Goal: Task Accomplishment & Management: Complete application form

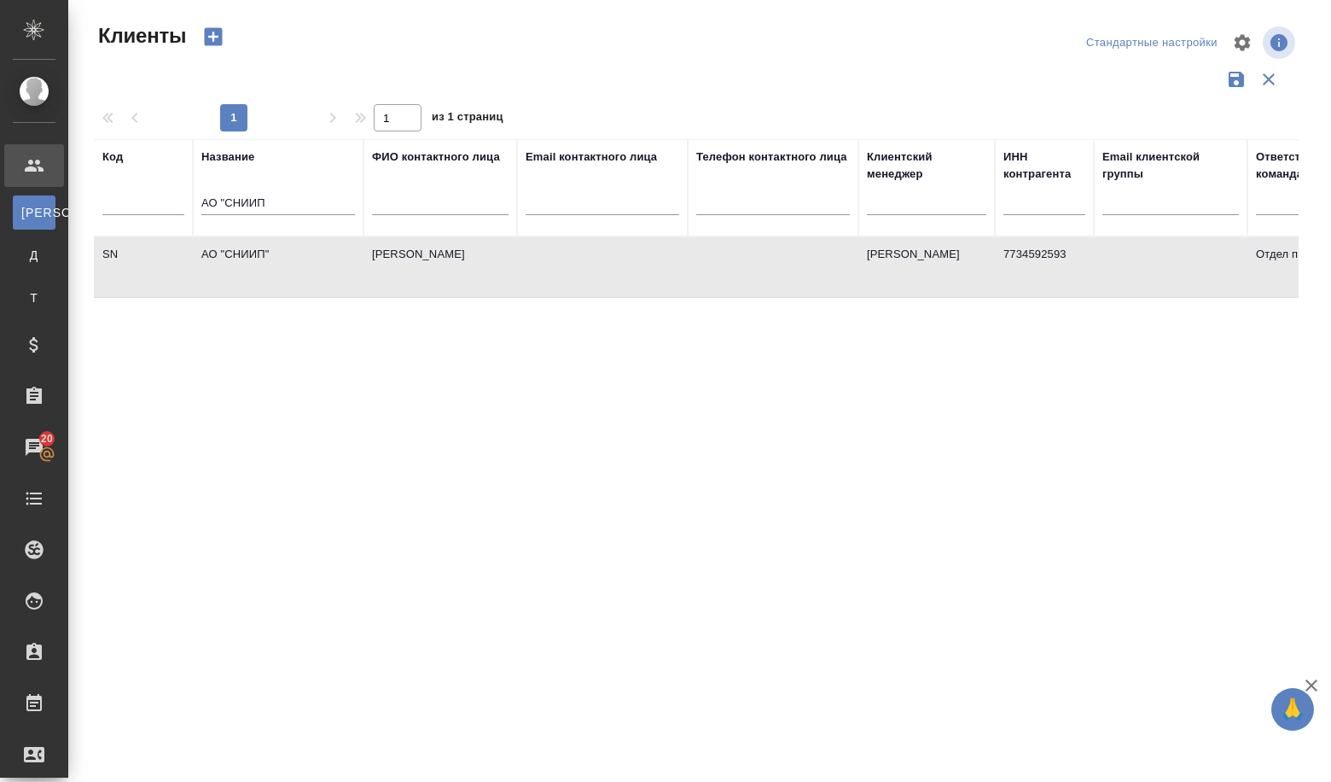
select select "RU"
drag, startPoint x: 266, startPoint y: 213, endPoint x: 178, endPoint y: 195, distance: 90.7
click at [178, 195] on tr "Код Название АО "СНИИП ФИО контактного лица Email контактного лица Телефон конт…" at bounding box center [739, 187] width 1291 height 97
paste input "https://zakupki.gov.ru/epz/order/notice/ea20/view/common-info.html?regNumber=01…"
type input "https://zakupki.gov.ru/epz/order/notice/ea20/view/common-info.html?regNumber=01…"
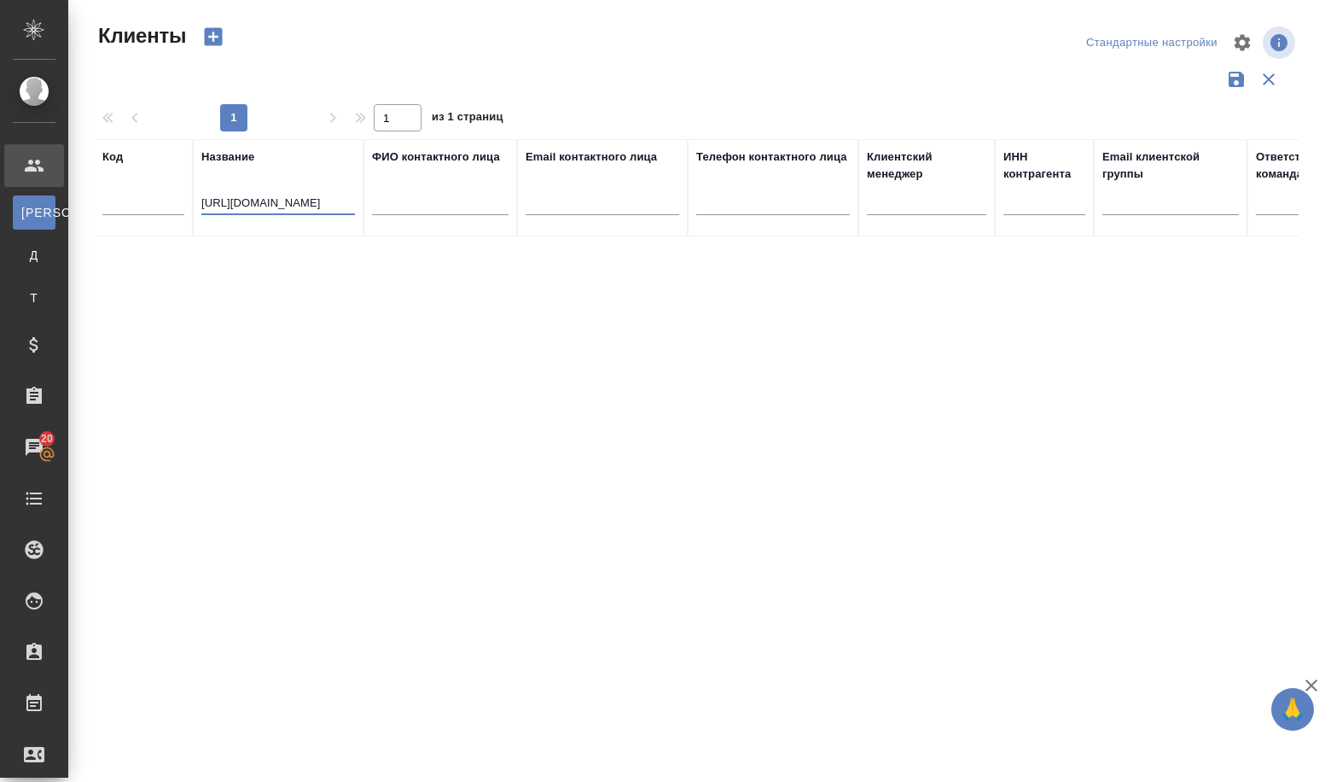
drag, startPoint x: 354, startPoint y: 205, endPoint x: 89, endPoint y: 224, distance: 266.2
click at [89, 224] on div "Клиенты Стандартные настройки 1 1 из 1 страниц Код Название https://zakupki.gov…" at bounding box center [703, 381] width 1238 height 763
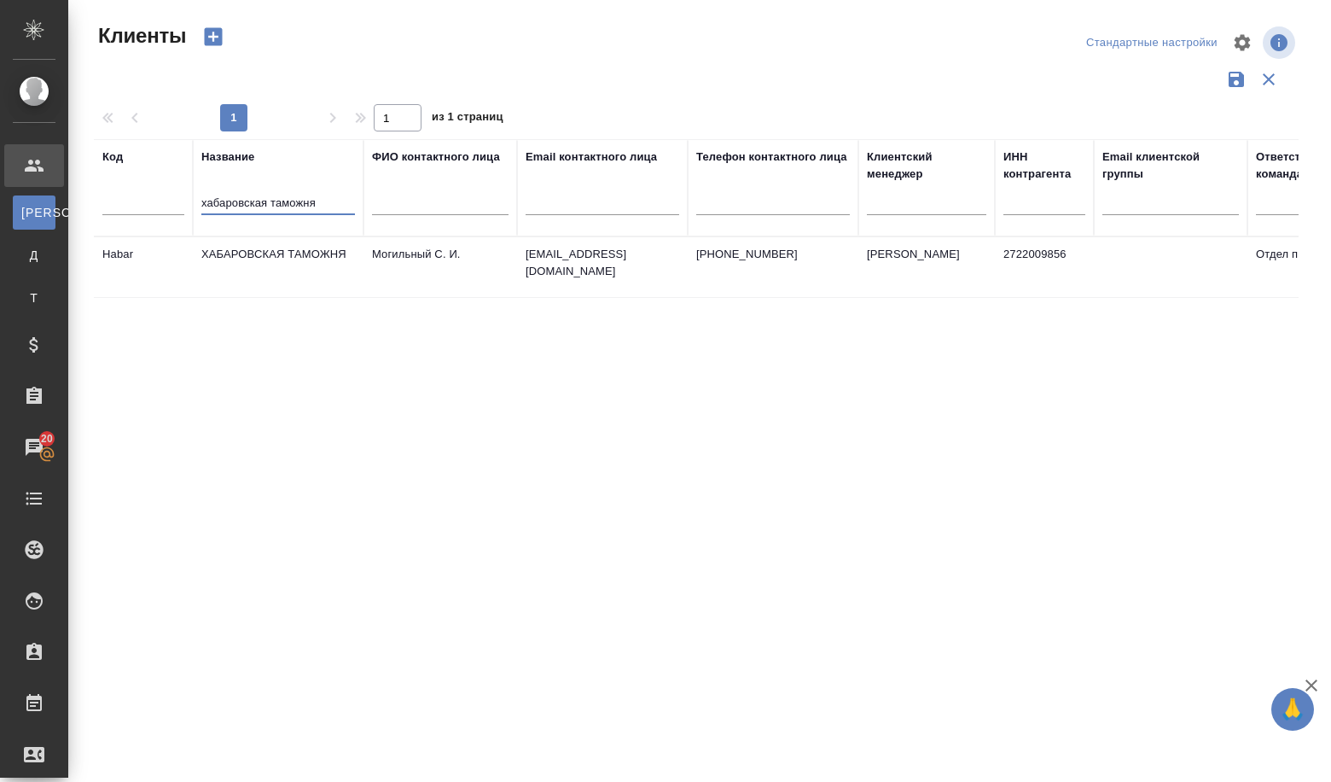
type input "хабаровская таможня"
click at [285, 259] on td "ХАБАРОВСКАЯ ТАМОЖНЯ" at bounding box center [278, 267] width 171 height 60
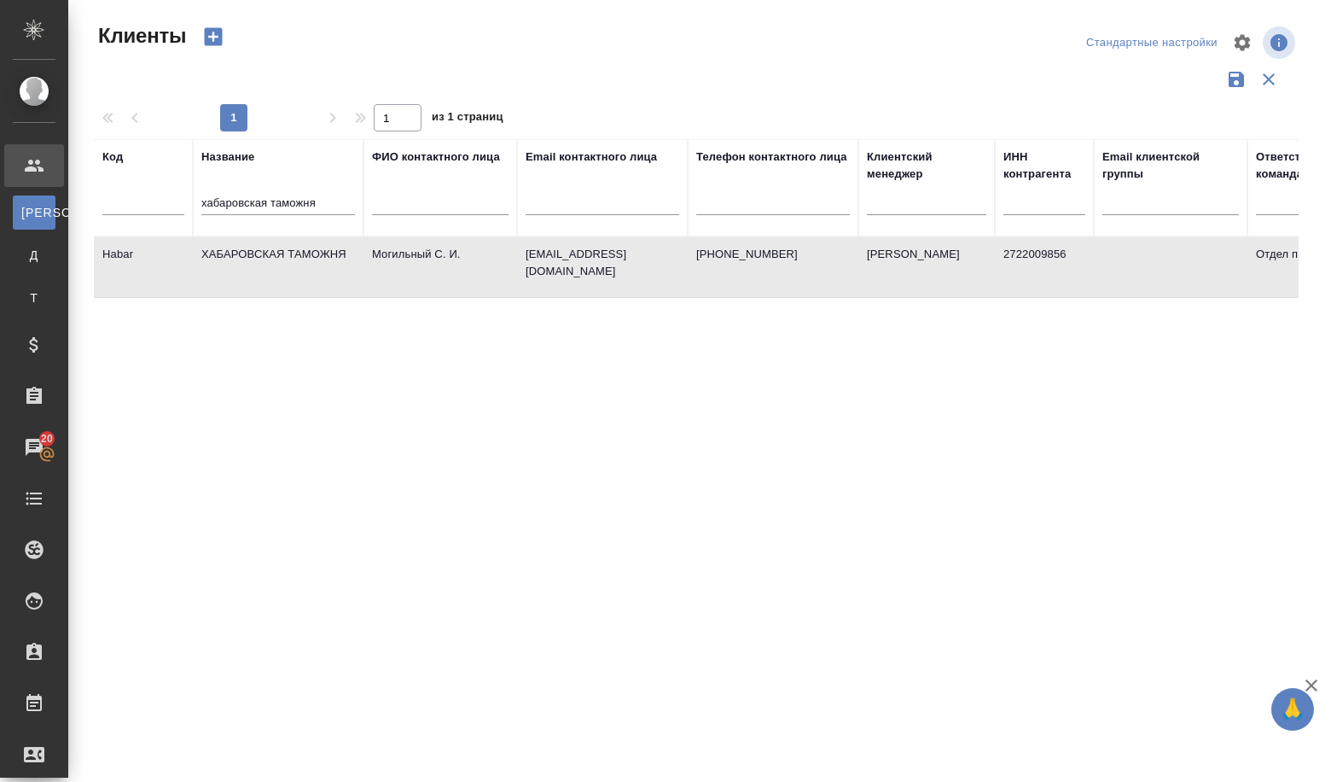
click at [285, 259] on td "ХАБАРОВСКАЯ ТАМОЖНЯ" at bounding box center [278, 267] width 171 height 60
click at [285, 255] on td "ХАБАРОВСКАЯ ТАМОЖНЯ" at bounding box center [278, 267] width 171 height 60
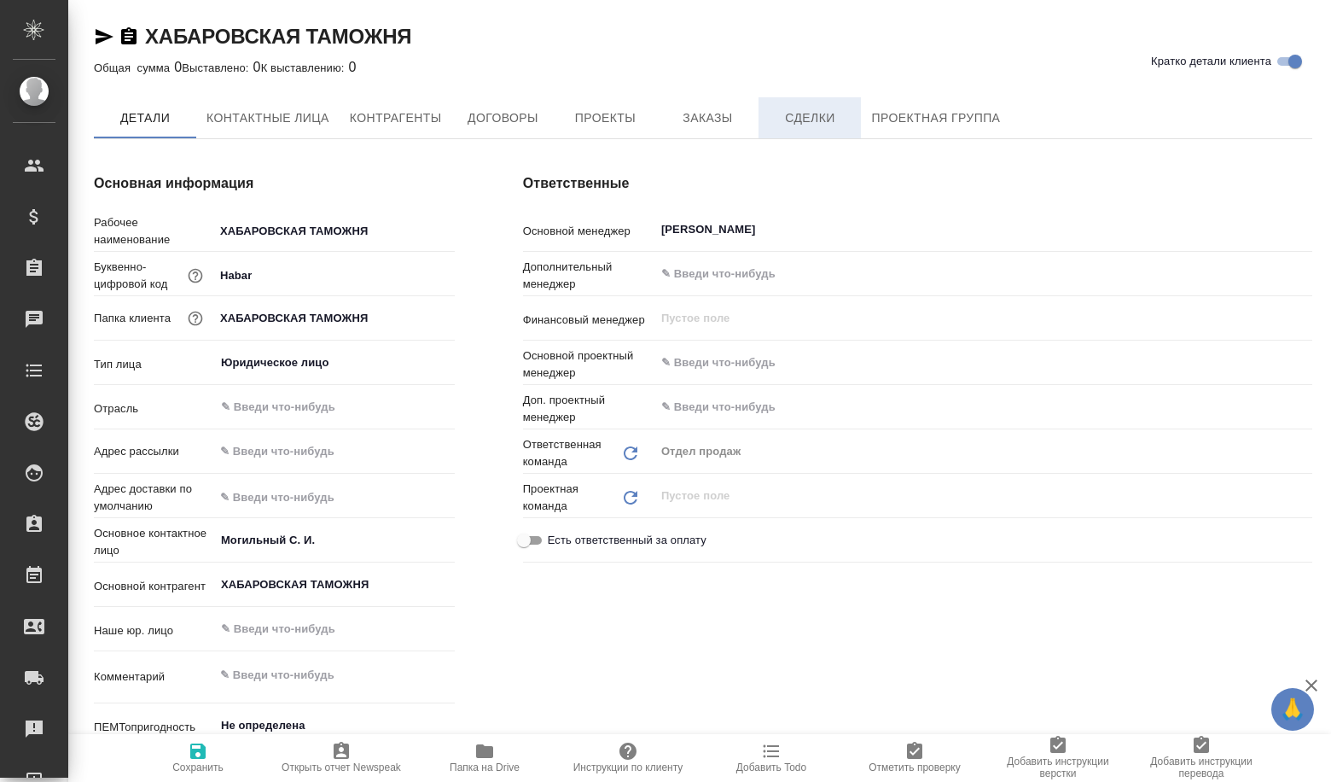
type textarea "x"
click at [798, 111] on span "Сделки" at bounding box center [810, 118] width 82 height 21
type textarea "x"
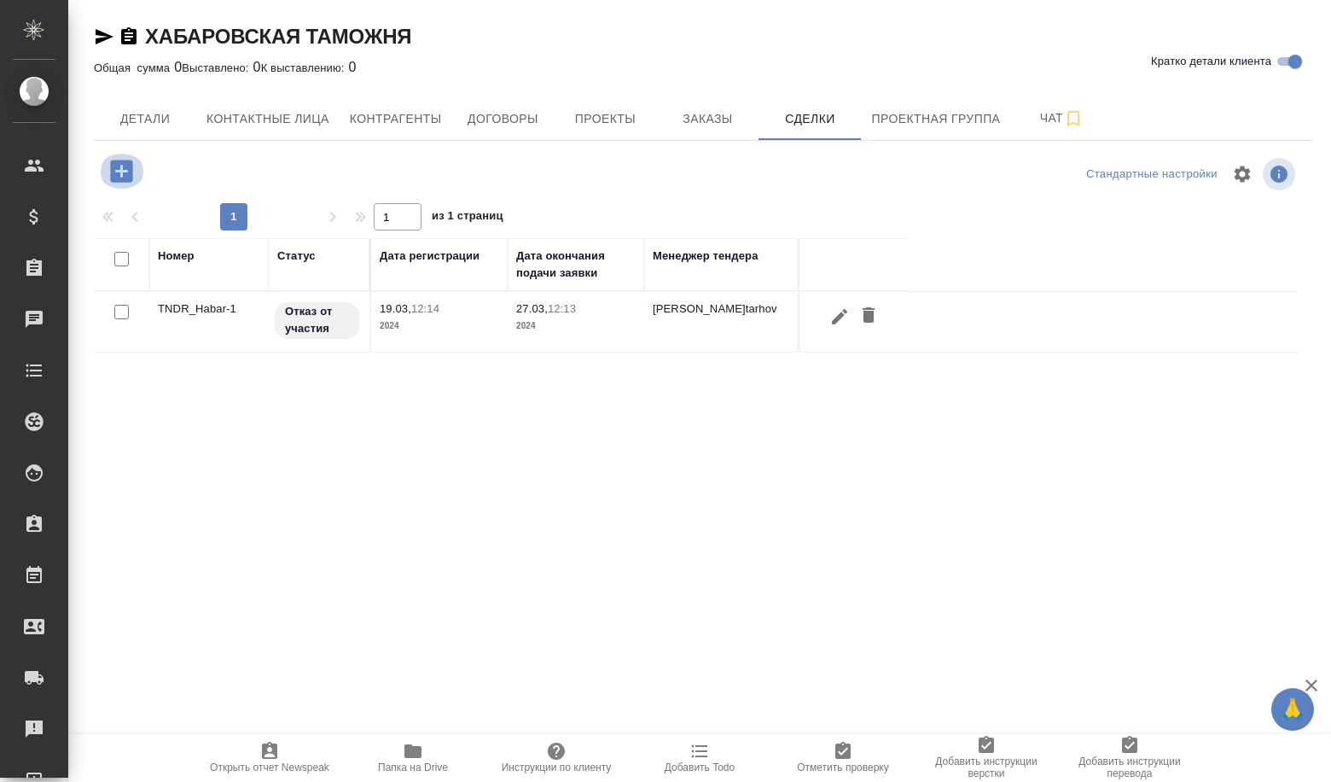
click at [129, 175] on icon "button" at bounding box center [121, 171] width 22 height 22
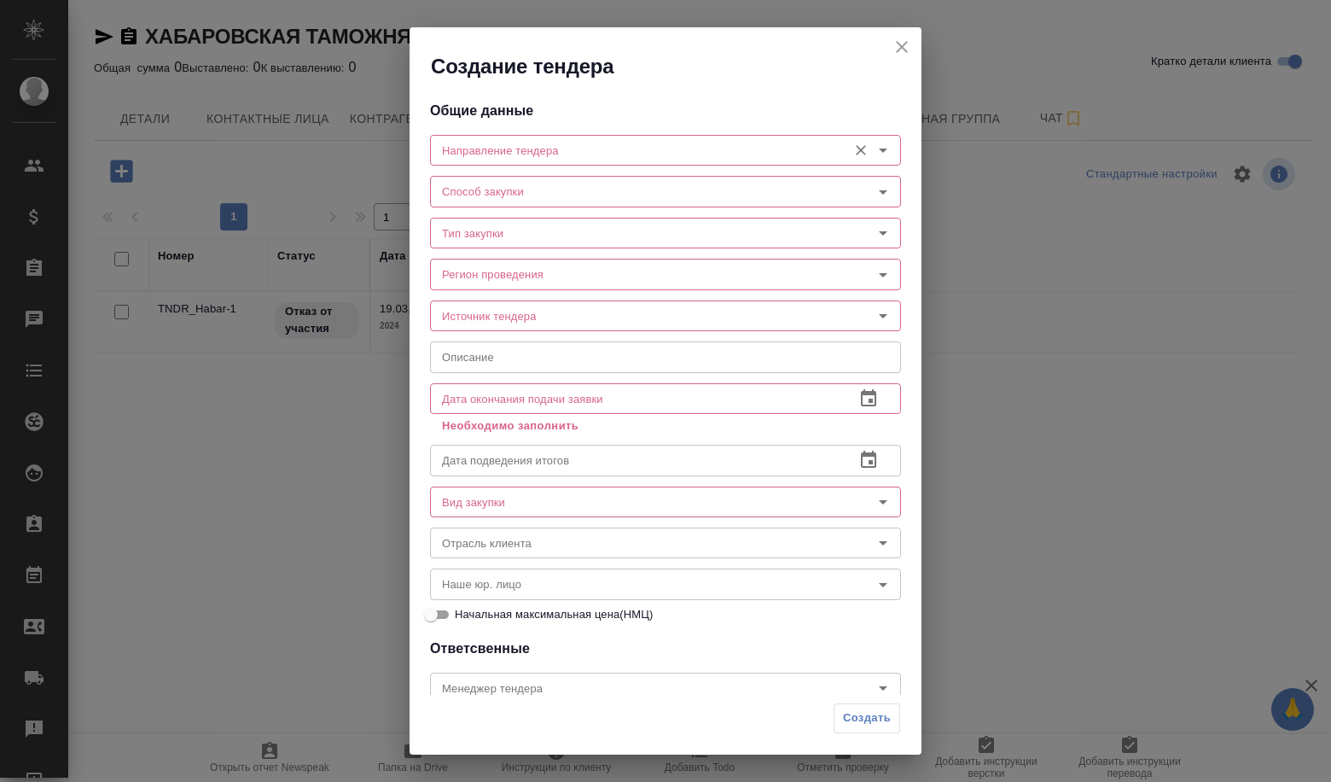
click at [500, 146] on input "Направление тендера" at bounding box center [637, 150] width 404 height 20
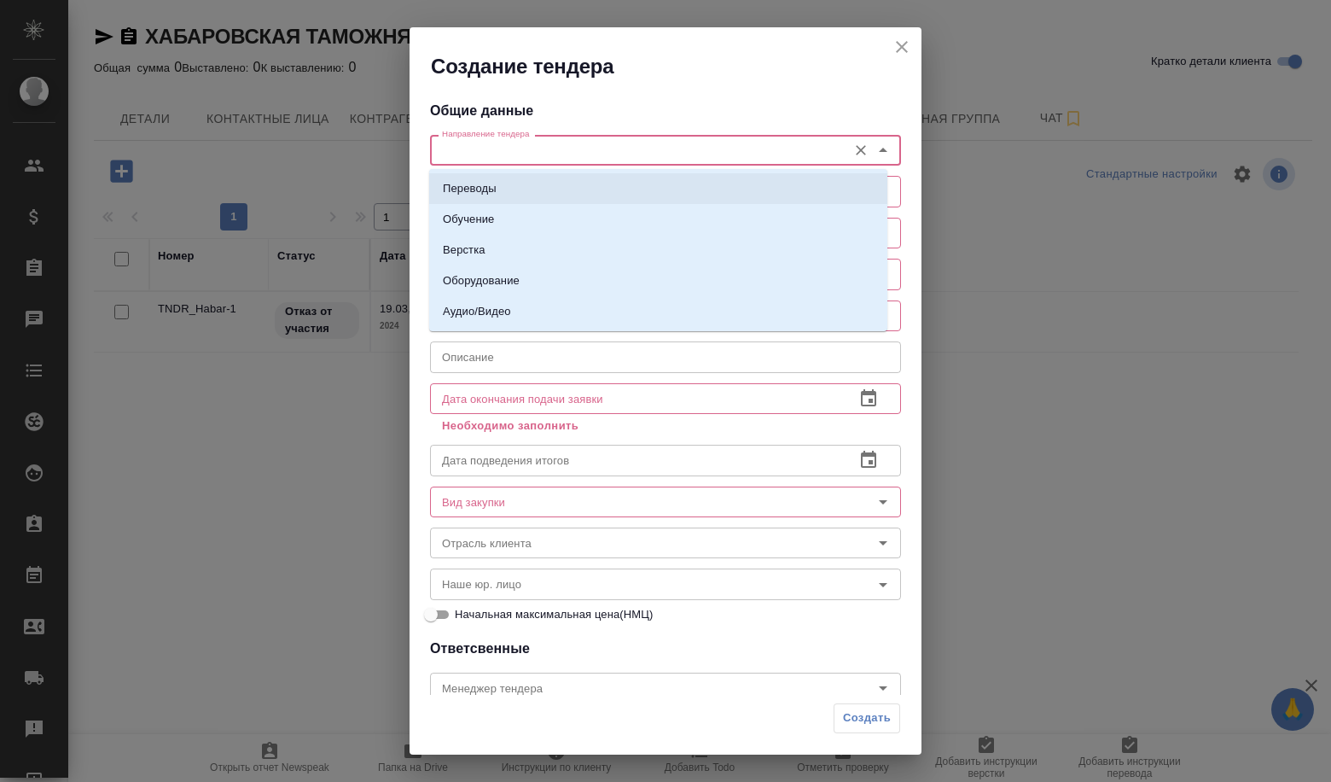
click at [502, 179] on li "Переводы" at bounding box center [658, 188] width 458 height 31
type input "Переводы"
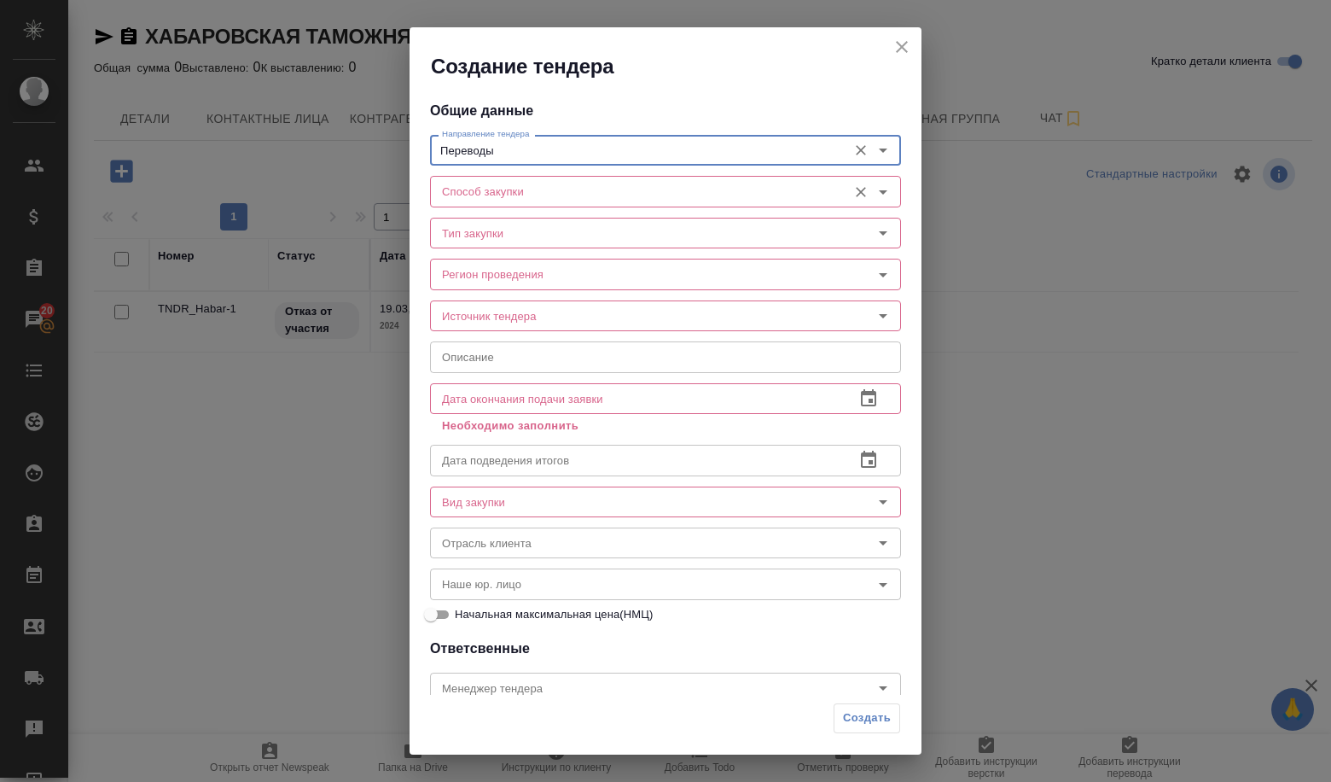
click at [507, 199] on input "Способ закупки" at bounding box center [637, 191] width 404 height 20
click at [877, 194] on icon "Open" at bounding box center [883, 192] width 20 height 20
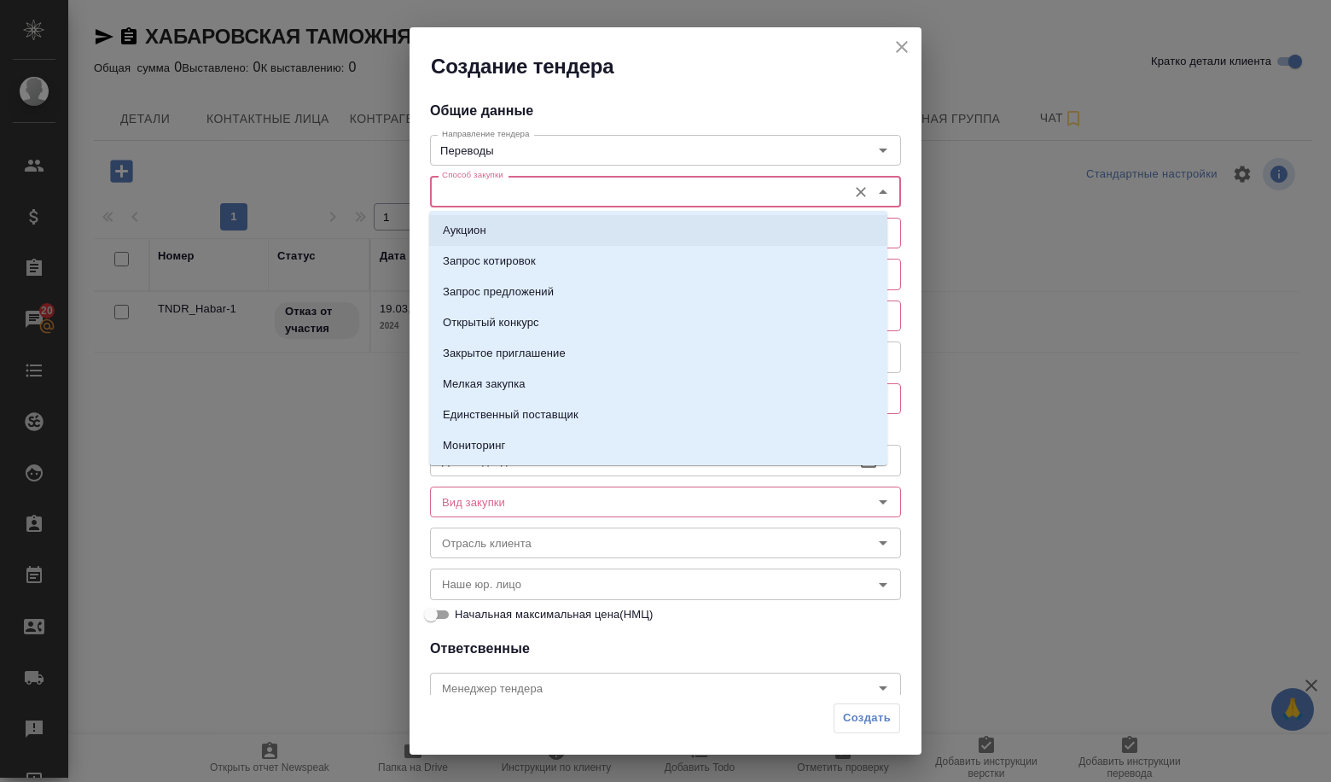
click at [670, 222] on li "Аукцион" at bounding box center [658, 230] width 458 height 31
type input "Аукцион"
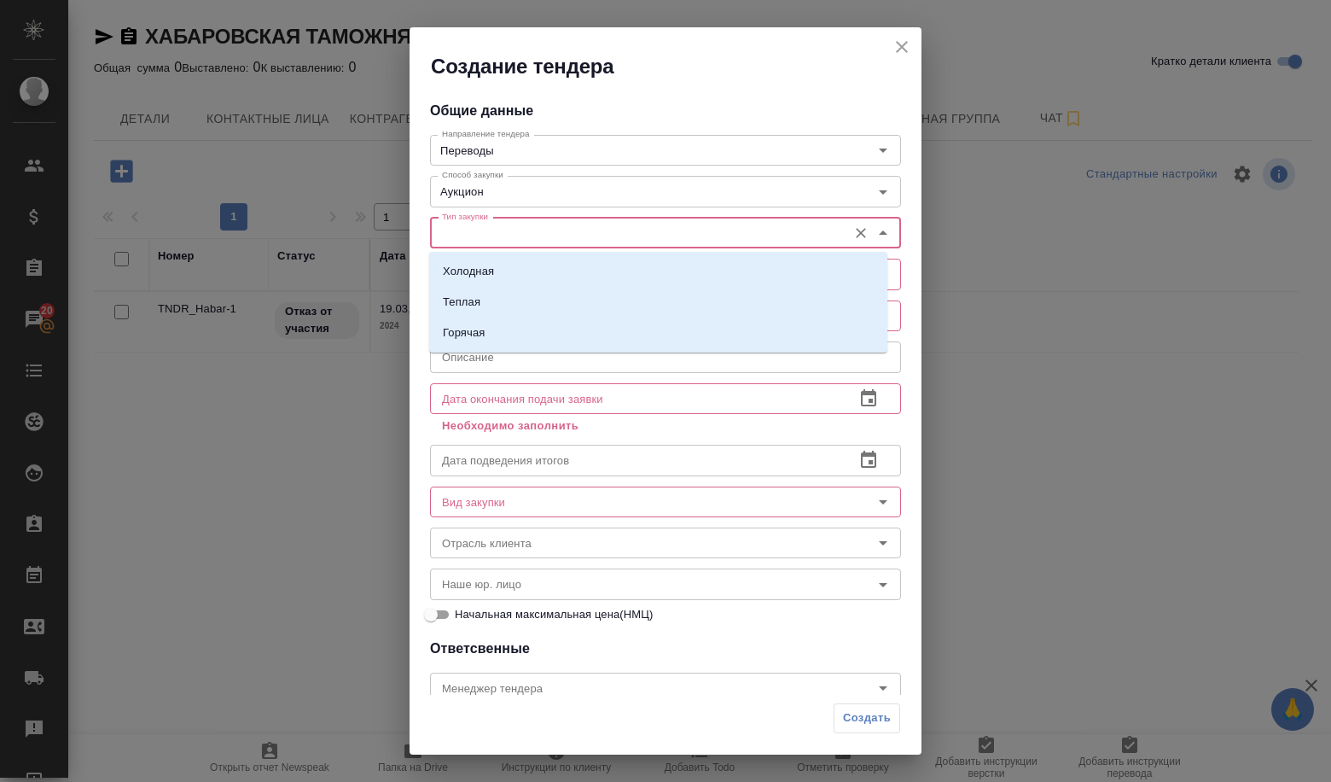
click at [671, 231] on input "Тип закупки" at bounding box center [637, 233] width 404 height 20
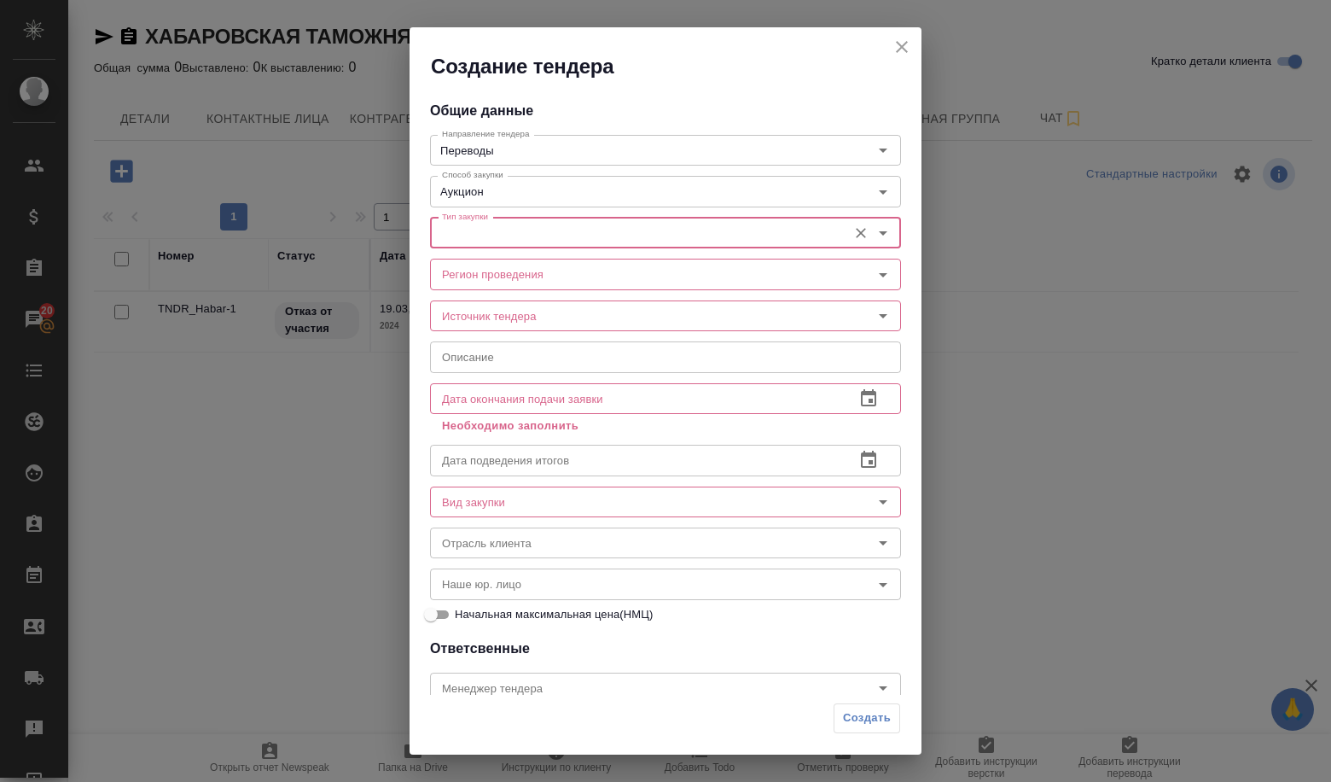
click at [619, 245] on div "Тип закупки" at bounding box center [665, 233] width 471 height 31
click at [873, 240] on icon "Open" at bounding box center [883, 233] width 20 height 20
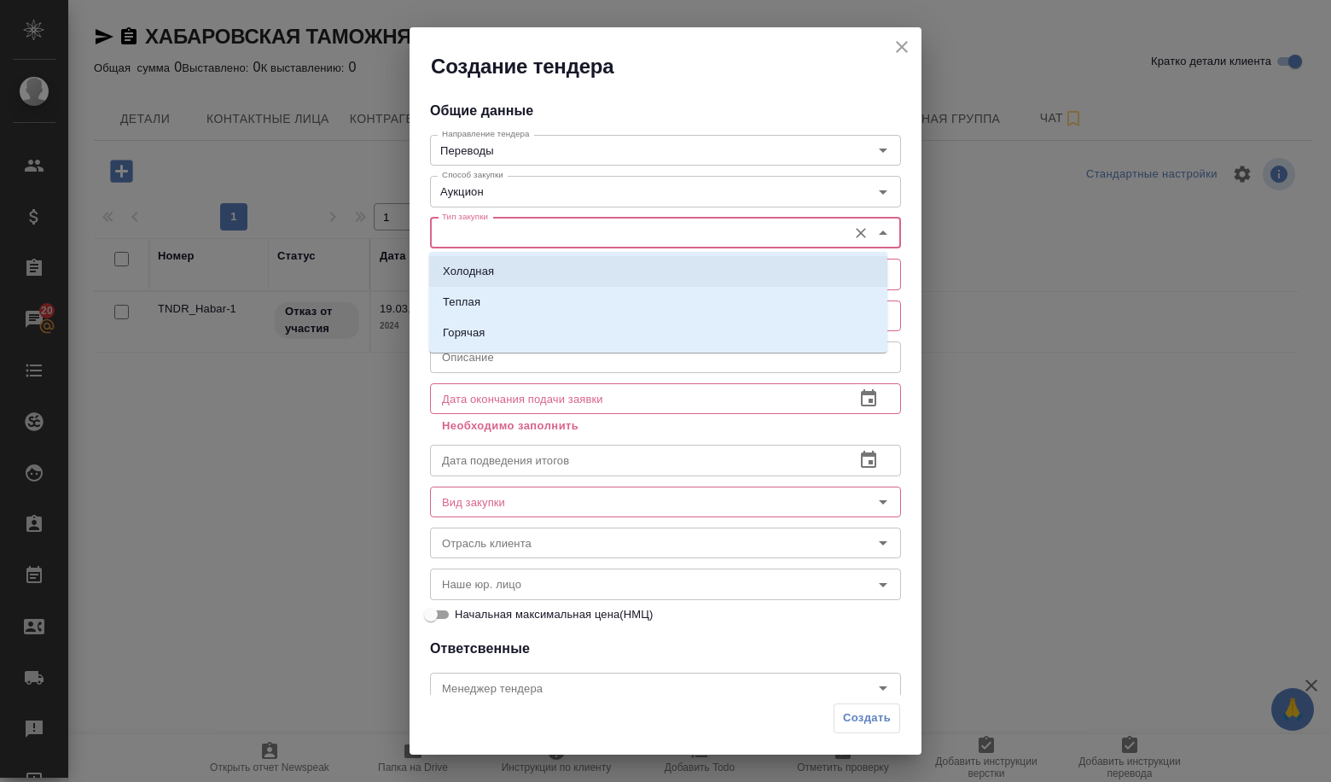
click at [722, 274] on li "Холодная" at bounding box center [658, 271] width 458 height 31
type input "Холодная"
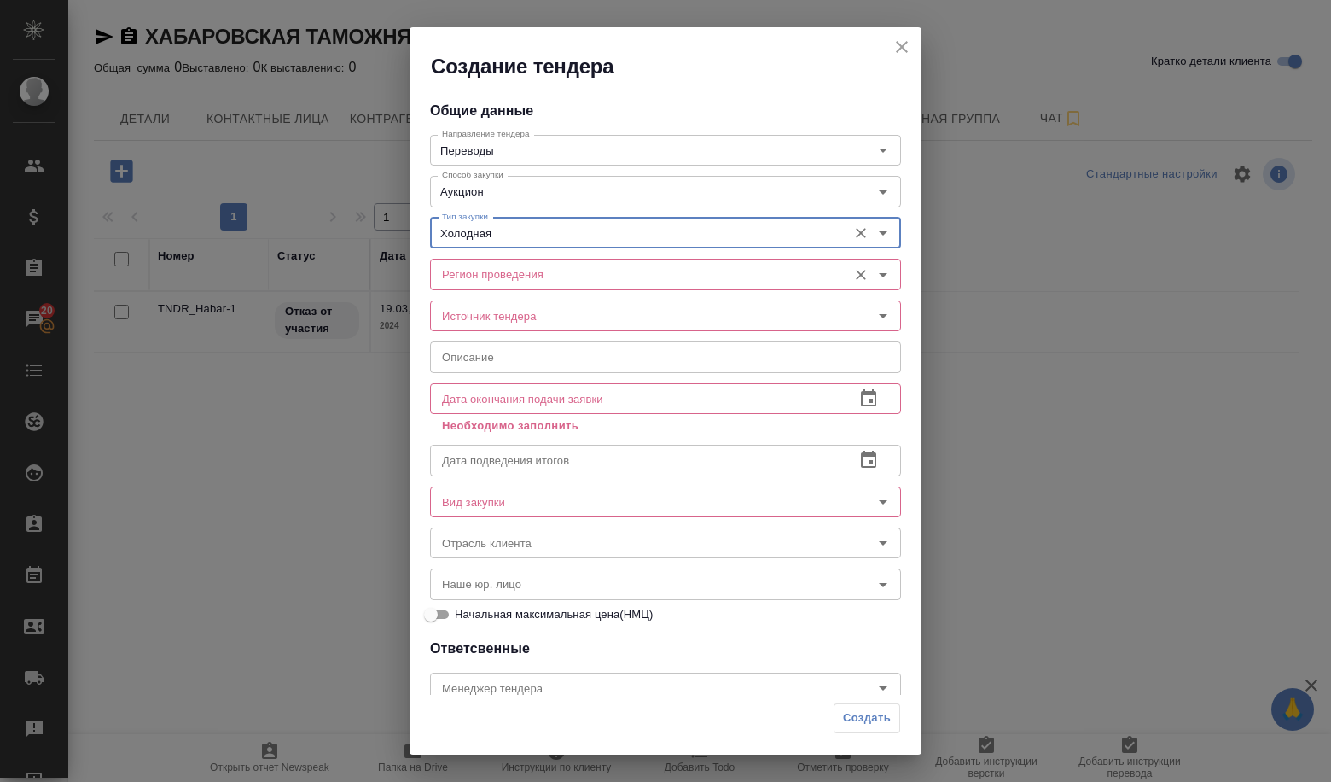
click at [708, 271] on input "Регион проведения" at bounding box center [637, 274] width 404 height 20
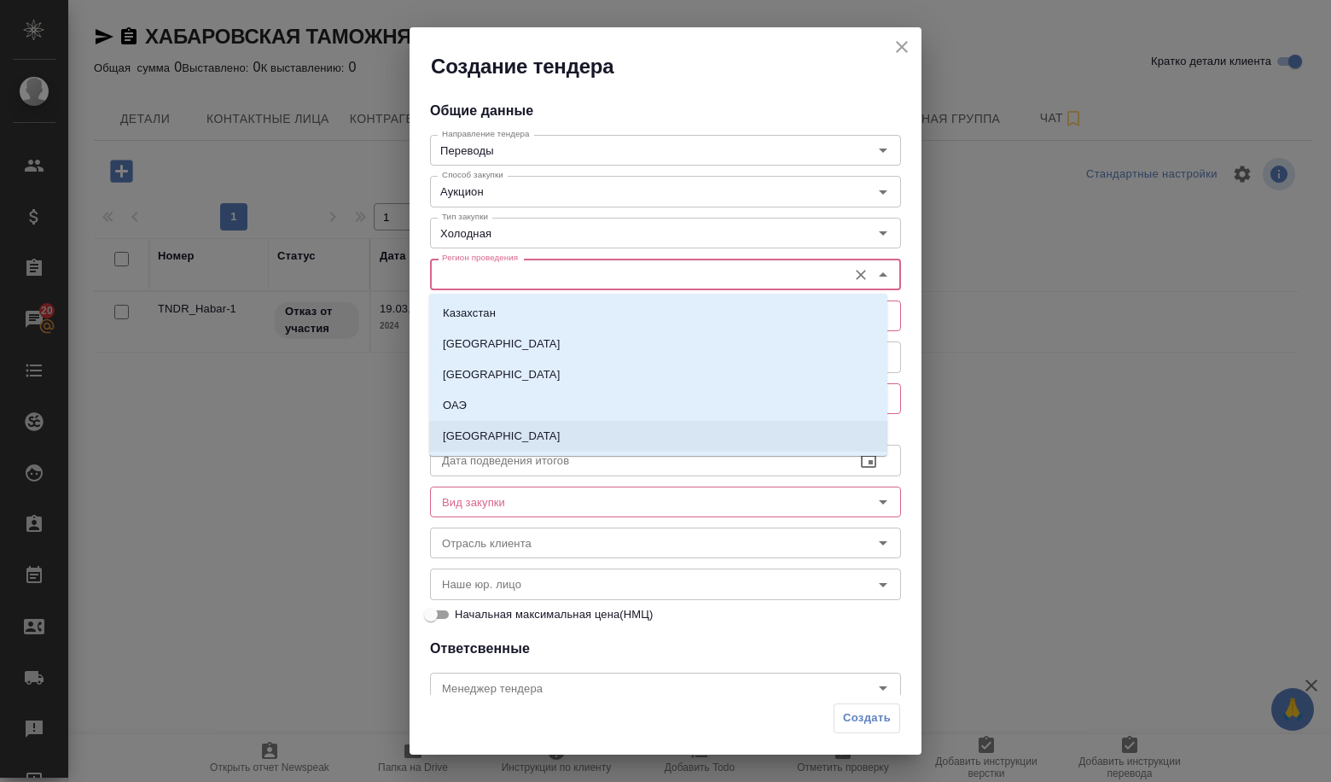
click at [504, 444] on li "[GEOGRAPHIC_DATA]" at bounding box center [658, 436] width 458 height 31
type input "[GEOGRAPHIC_DATA]"
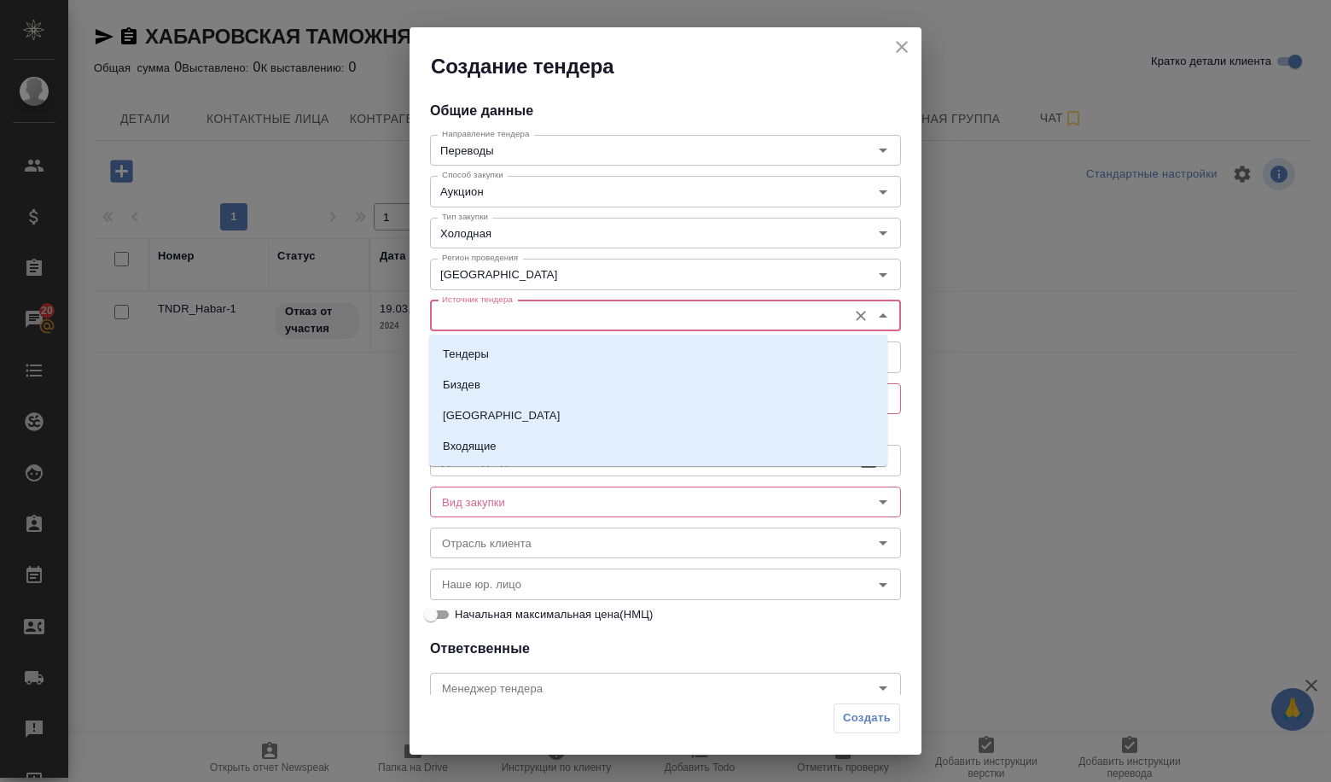
click at [505, 315] on input "Источник тендера" at bounding box center [637, 316] width 404 height 20
click at [505, 351] on li "Тендеры" at bounding box center [658, 354] width 458 height 31
type input "Тендеры"
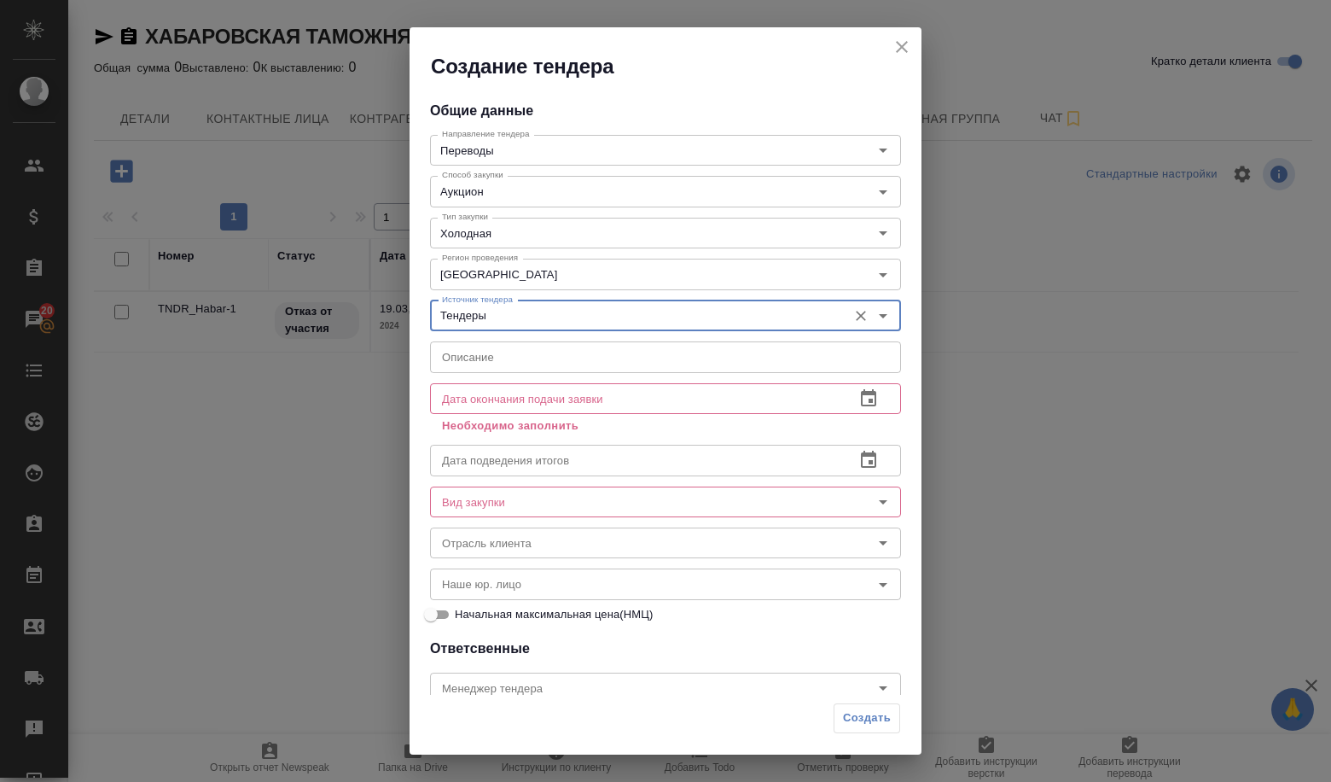
click at [505, 352] on input "text" at bounding box center [665, 356] width 471 height 31
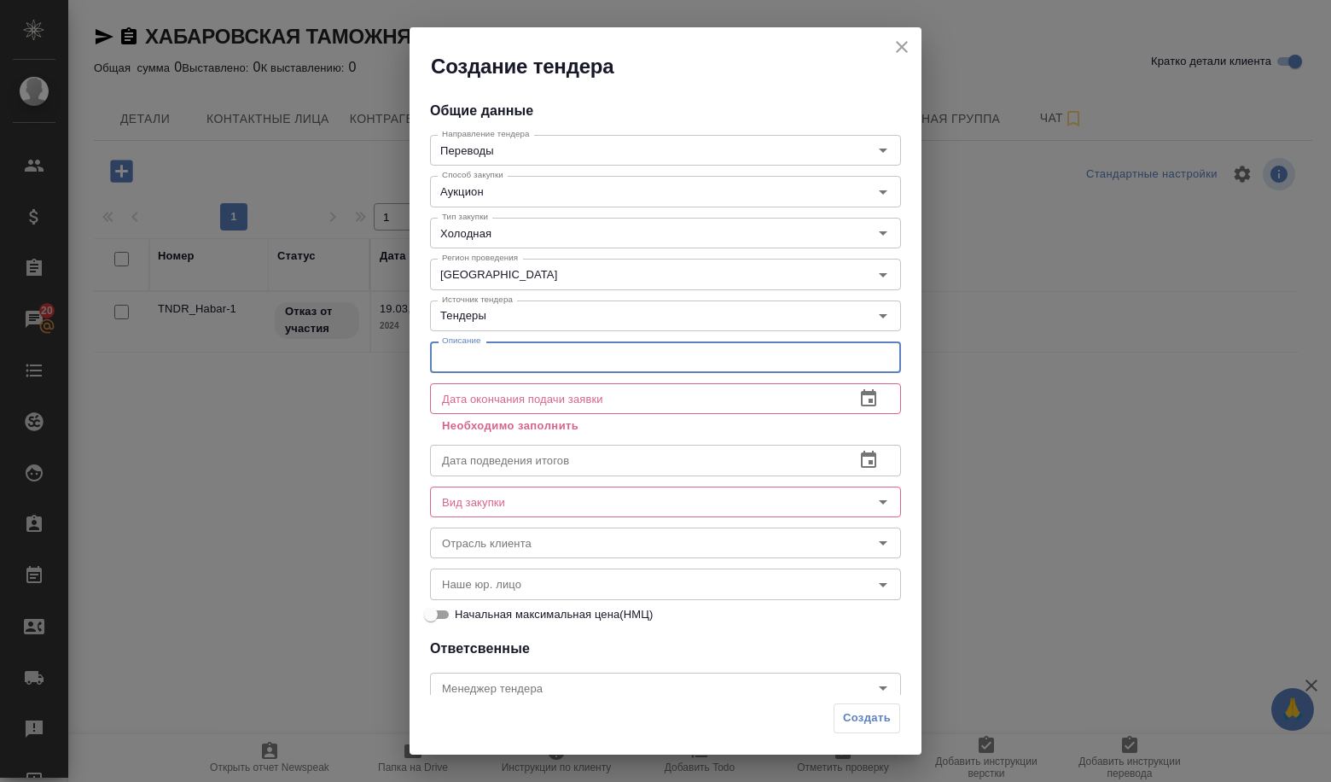
paste input "Оказание услуг по устному переводу (по административным и уголовным делам) в г.…"
type input "Оказание услуг по устному переводу (по административным и уголовным делам) в г.…"
click at [859, 400] on icon "button" at bounding box center [869, 398] width 20 height 20
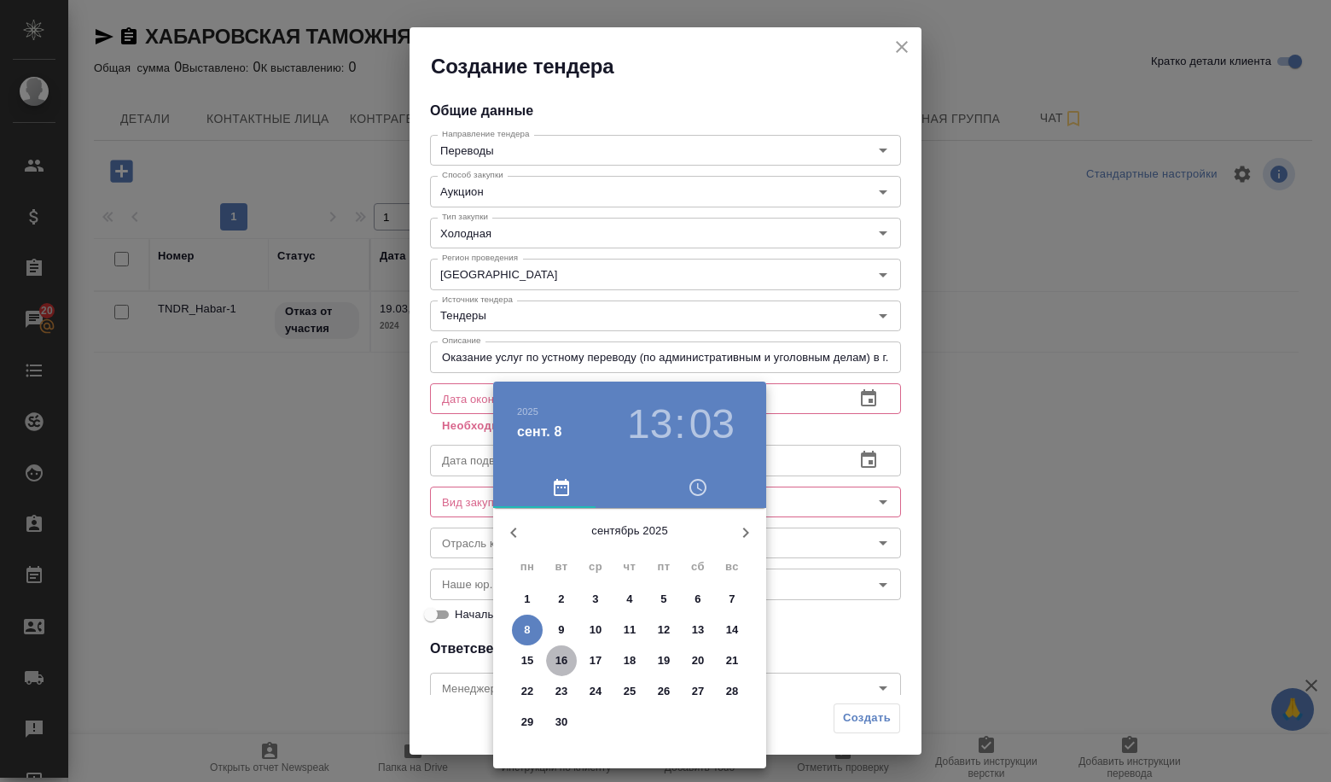
click at [562, 664] on p "16" at bounding box center [562, 660] width 13 height 17
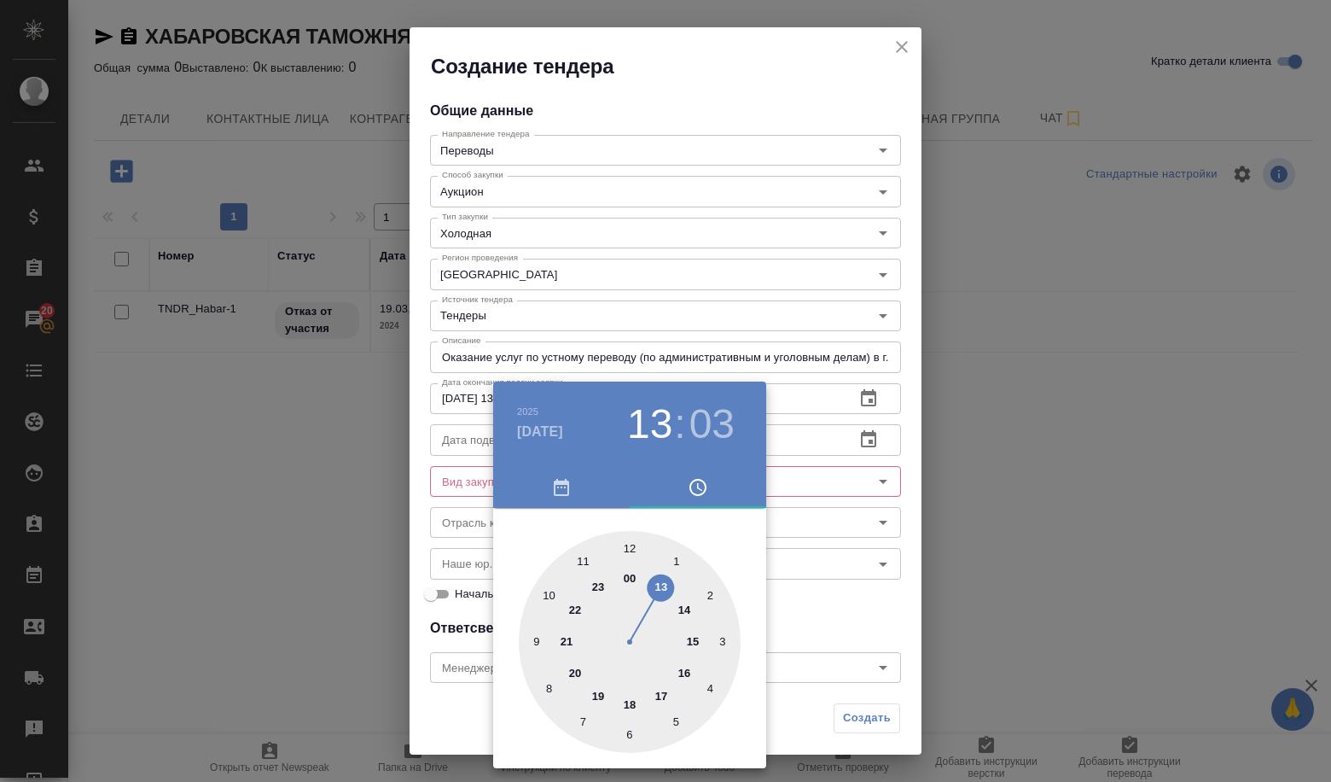
click at [550, 686] on div at bounding box center [630, 642] width 222 height 222
click at [636, 547] on div at bounding box center [630, 642] width 222 height 222
type input "[DATE] 08:01"
click at [851, 547] on div at bounding box center [665, 391] width 1331 height 782
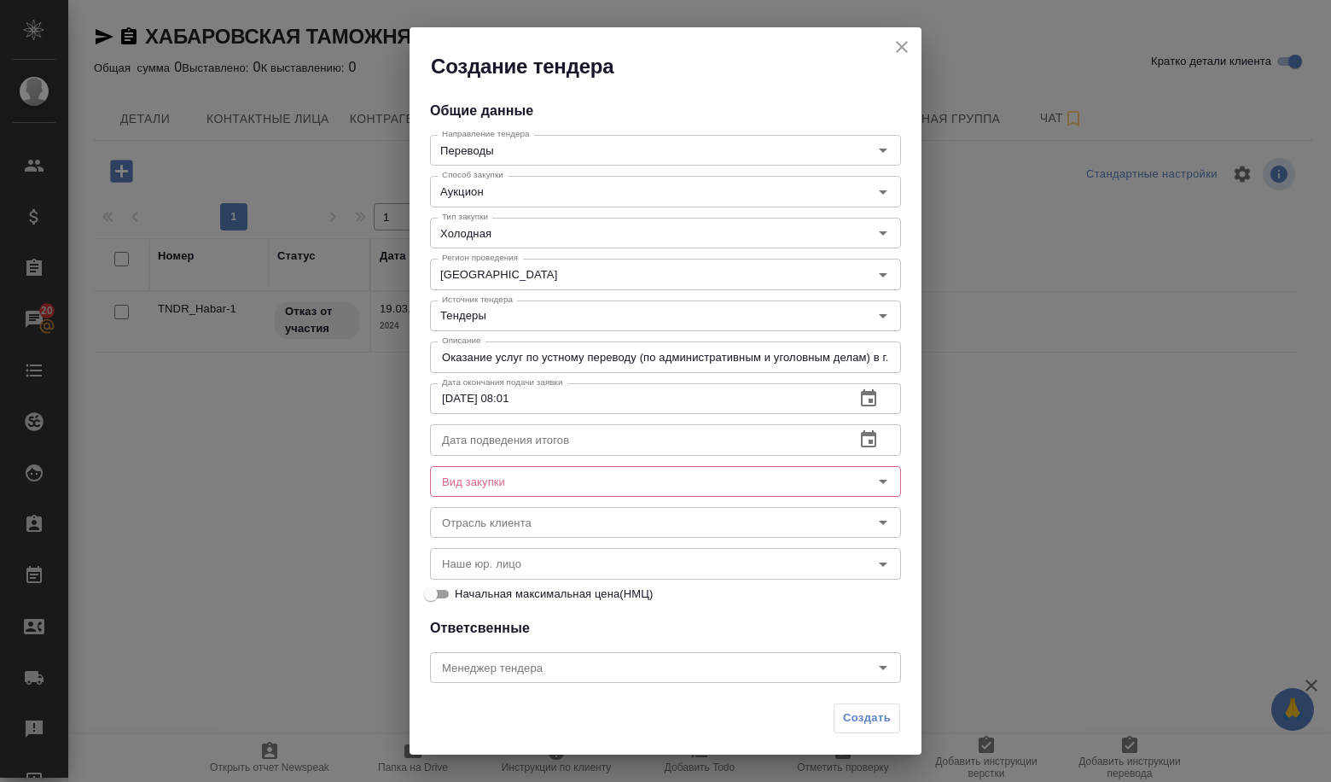
click at [581, 439] on input "text" at bounding box center [635, 439] width 411 height 31
click at [859, 445] on icon "button" at bounding box center [869, 439] width 20 height 20
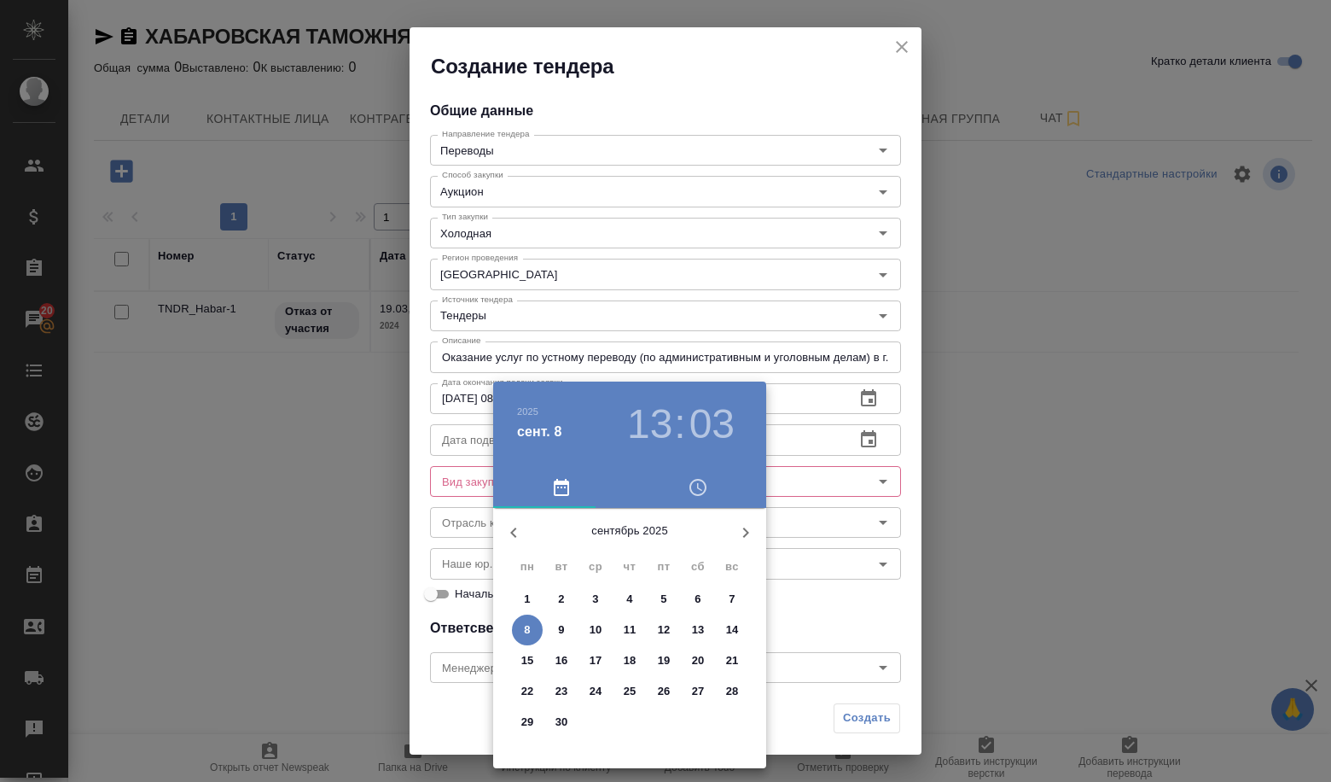
click at [564, 725] on p "30" at bounding box center [562, 722] width 13 height 17
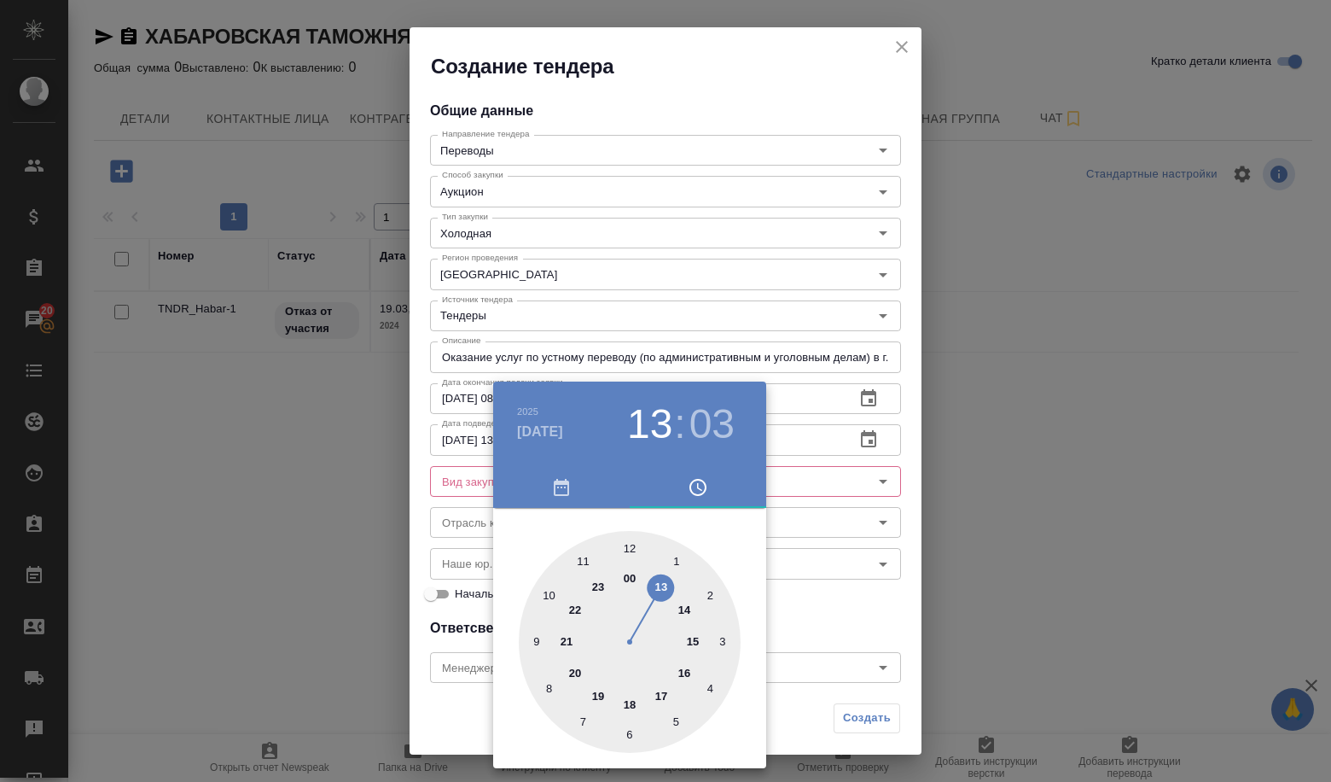
click at [638, 549] on div at bounding box center [630, 642] width 222 height 222
click at [634, 548] on div at bounding box center [630, 642] width 222 height 222
type input "[DATE] 12:01"
click at [792, 571] on div at bounding box center [665, 391] width 1331 height 782
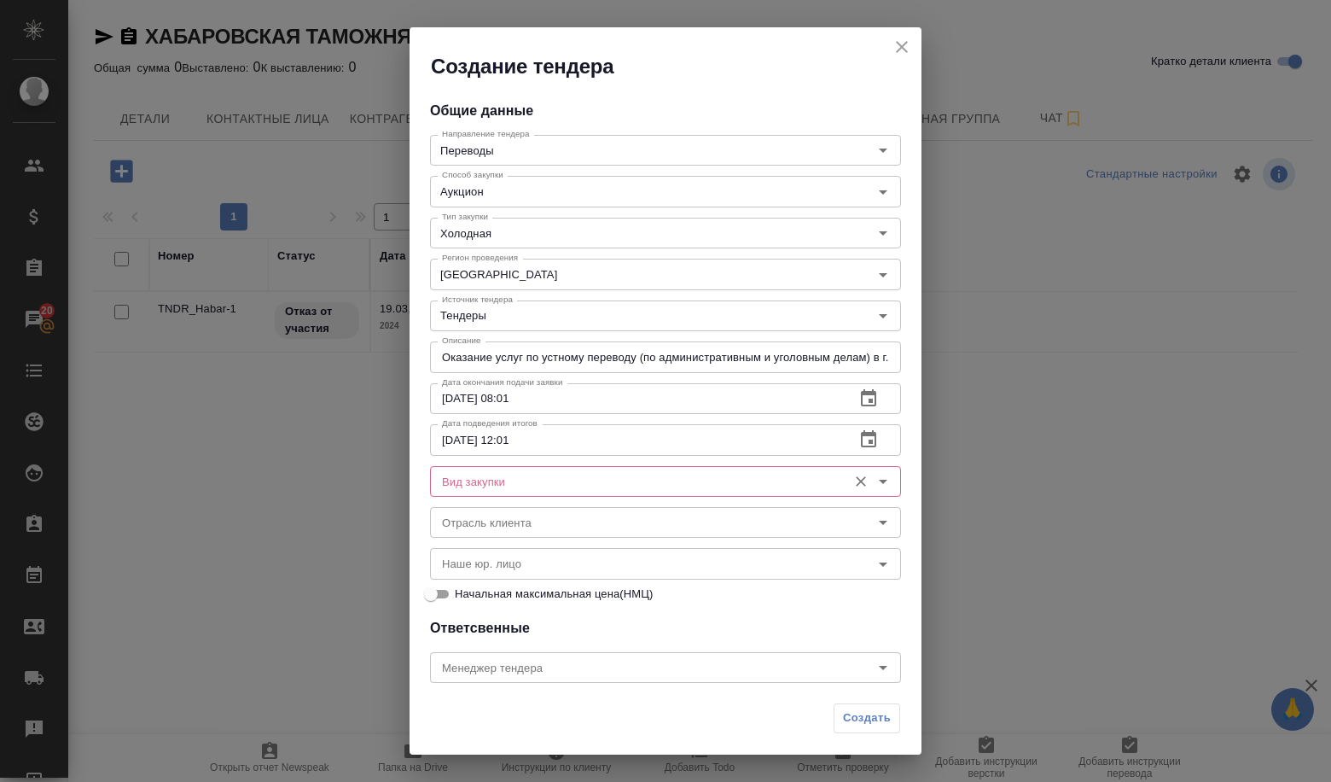
click at [593, 491] on input "Вид закупки" at bounding box center [637, 481] width 404 height 20
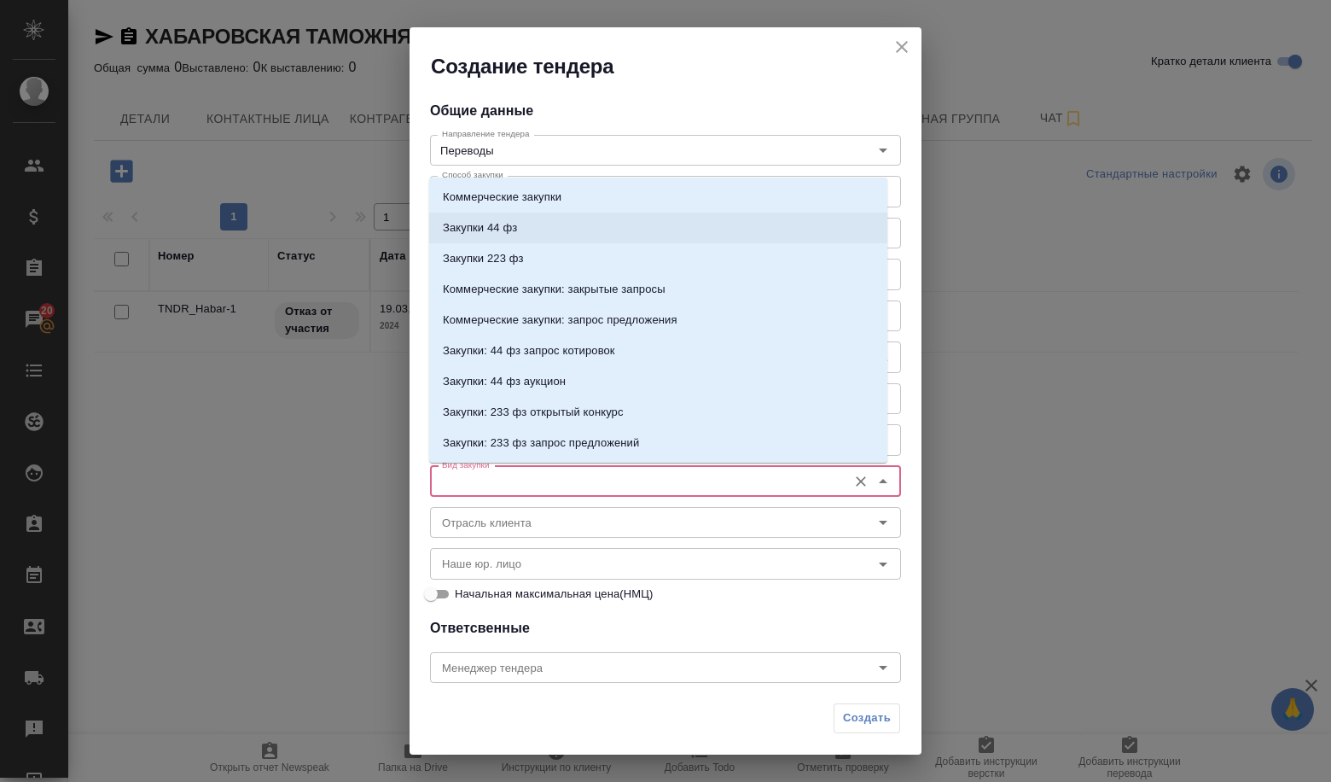
click at [573, 224] on li "Закупки 44 фз" at bounding box center [658, 228] width 458 height 31
type input "Закупки 44 фз"
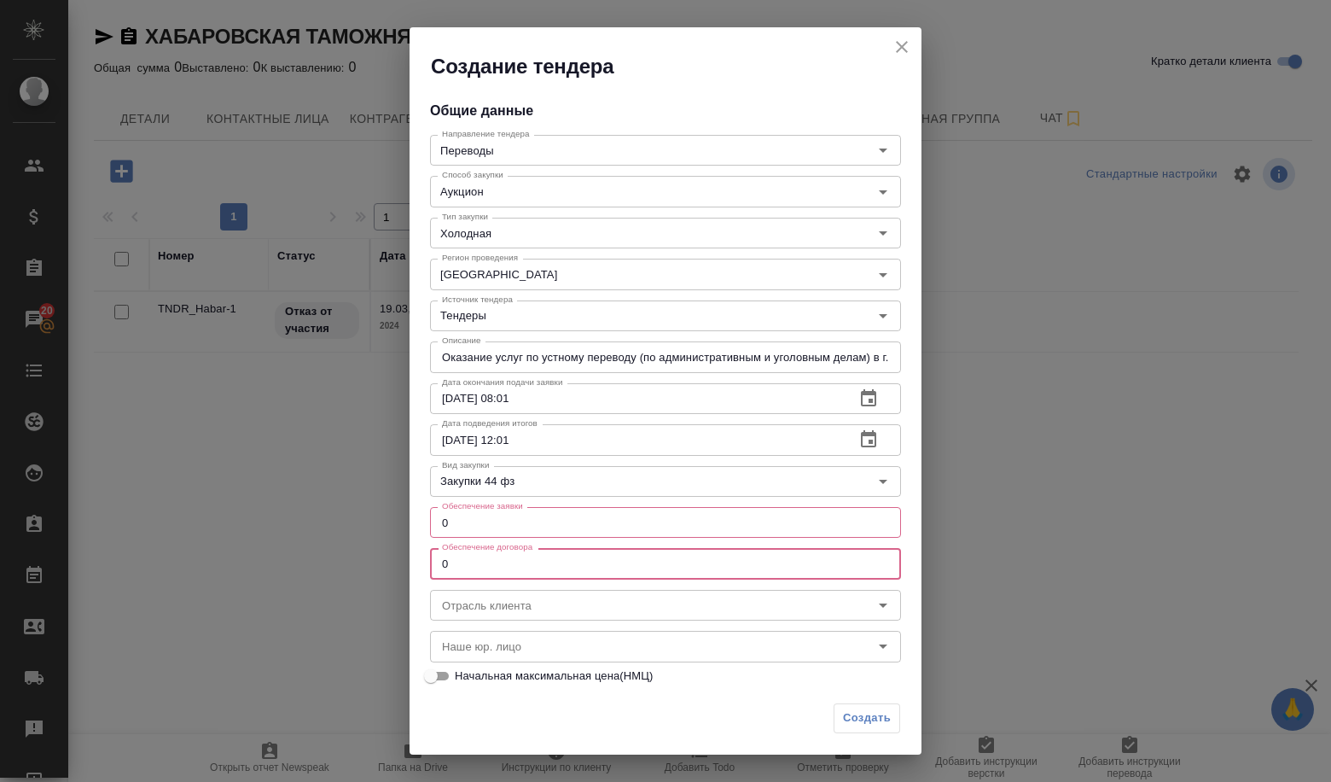
drag, startPoint x: 487, startPoint y: 571, endPoint x: 423, endPoint y: 568, distance: 63.2
click at [423, 568] on div "Общие данные Направление тендера Переводы Направление тендера Способ закупки Ау…" at bounding box center [666, 387] width 512 height 615
paste input "35000.0"
type input "35000.00"
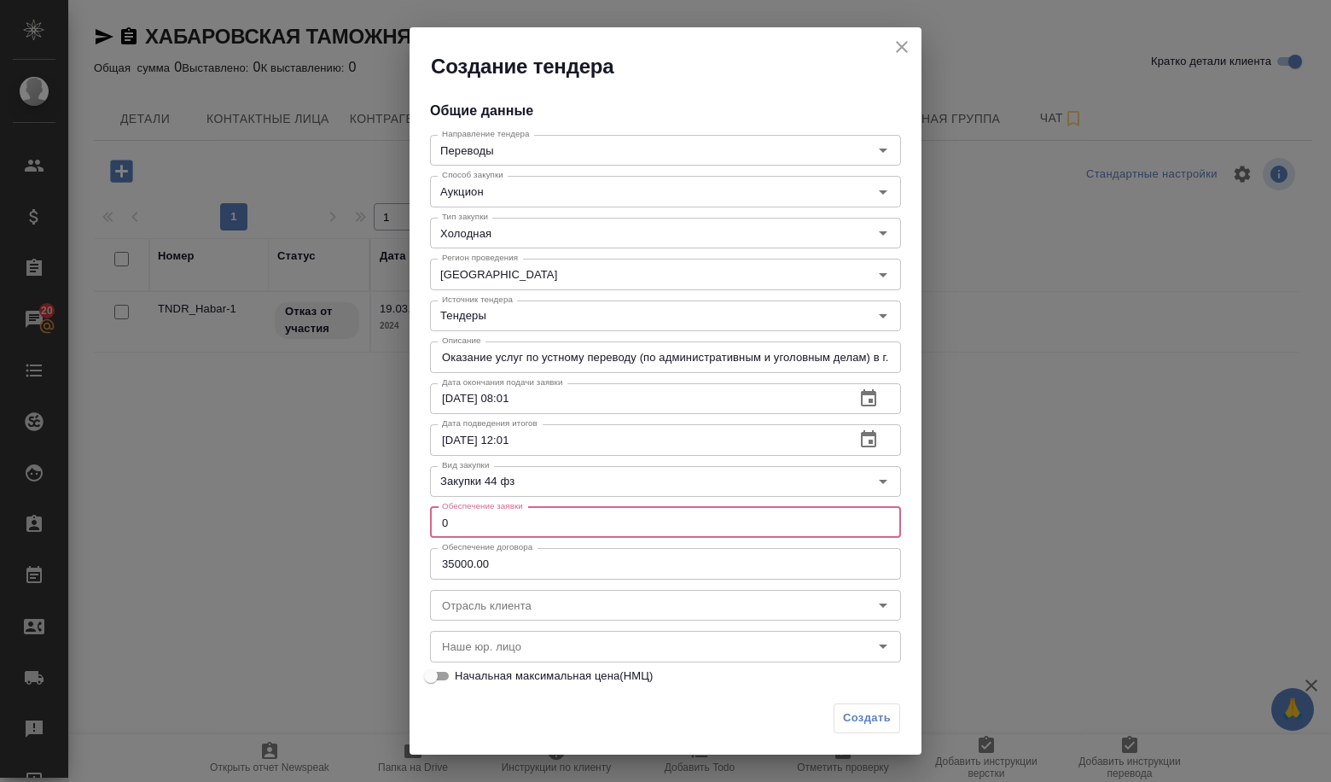
drag, startPoint x: 456, startPoint y: 518, endPoint x: 440, endPoint y: 521, distance: 15.7
click at [440, 521] on input "0" at bounding box center [665, 522] width 471 height 31
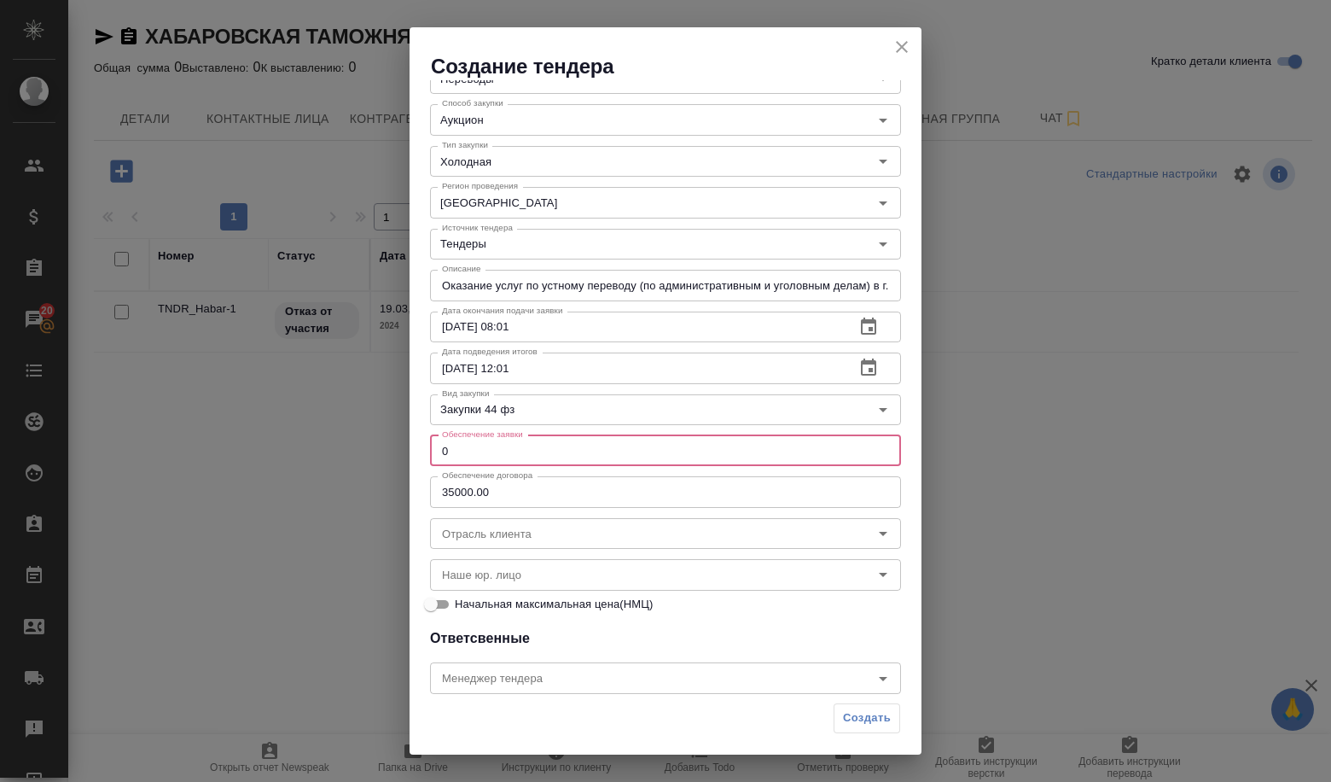
scroll to position [171, 0]
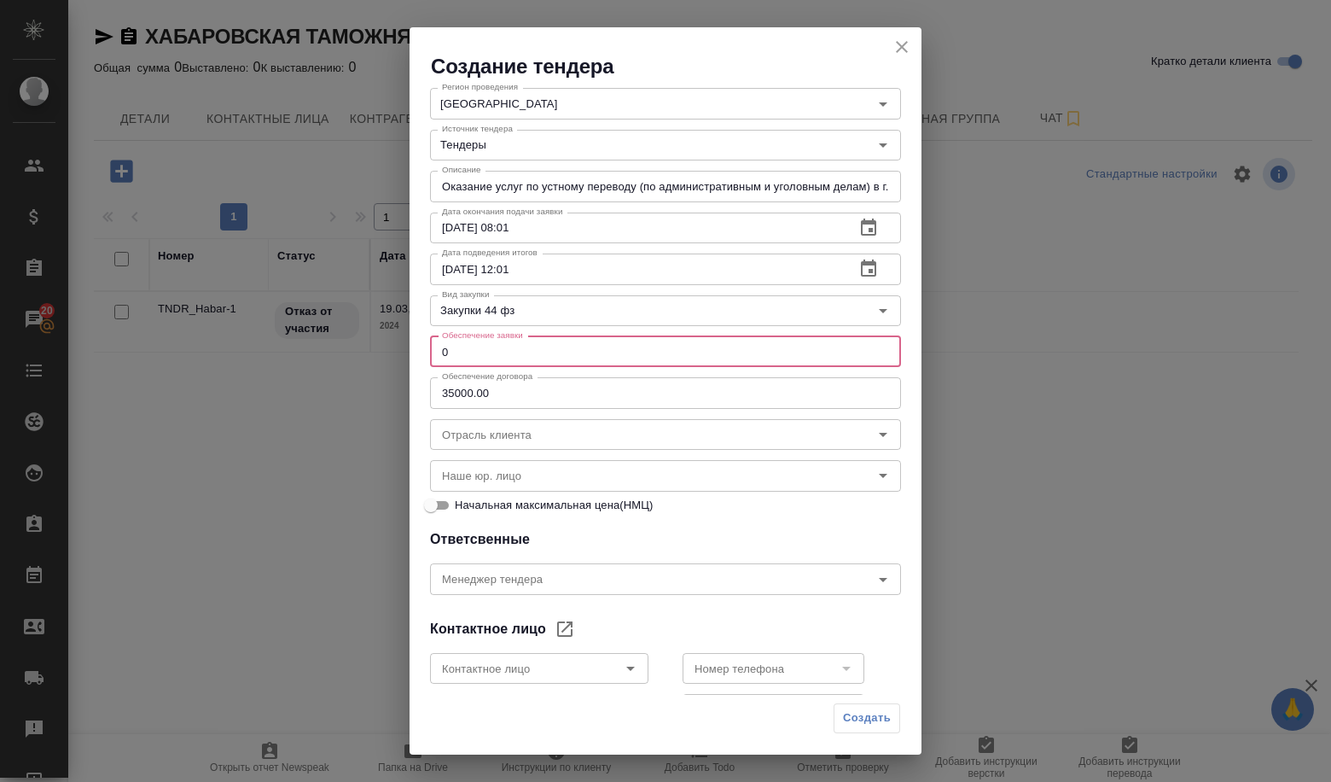
click at [442, 358] on input "0" at bounding box center [665, 351] width 471 height 31
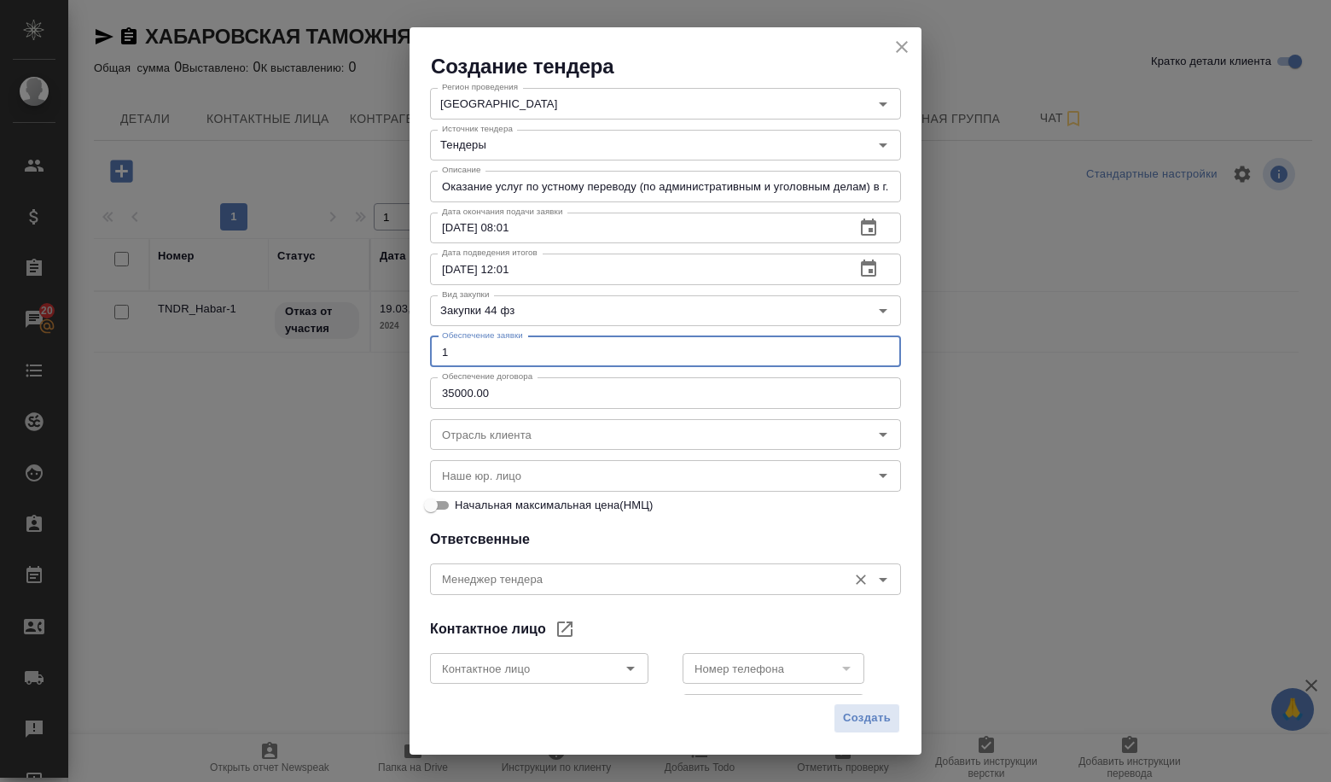
type input "1"
click at [497, 580] on input "Менеджер тендера" at bounding box center [637, 578] width 404 height 20
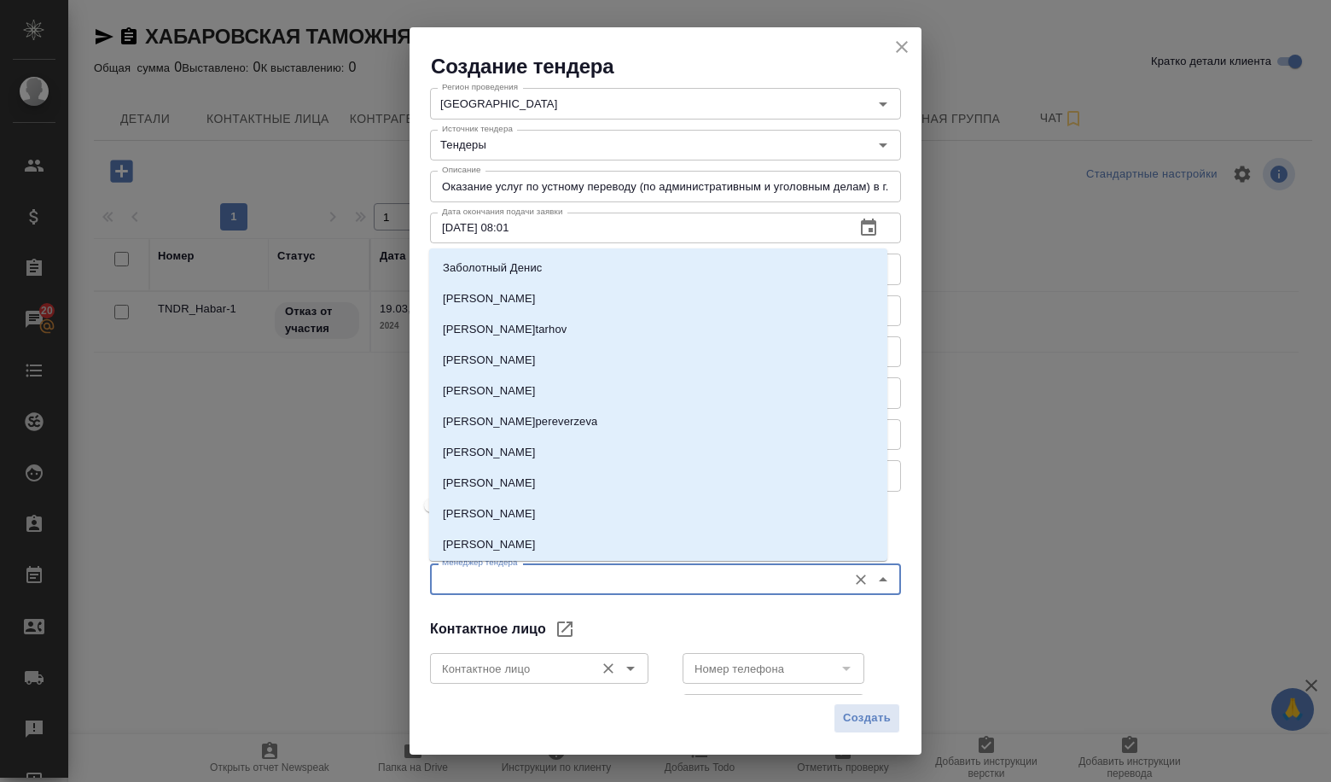
click at [621, 670] on icon "Open" at bounding box center [631, 668] width 20 height 20
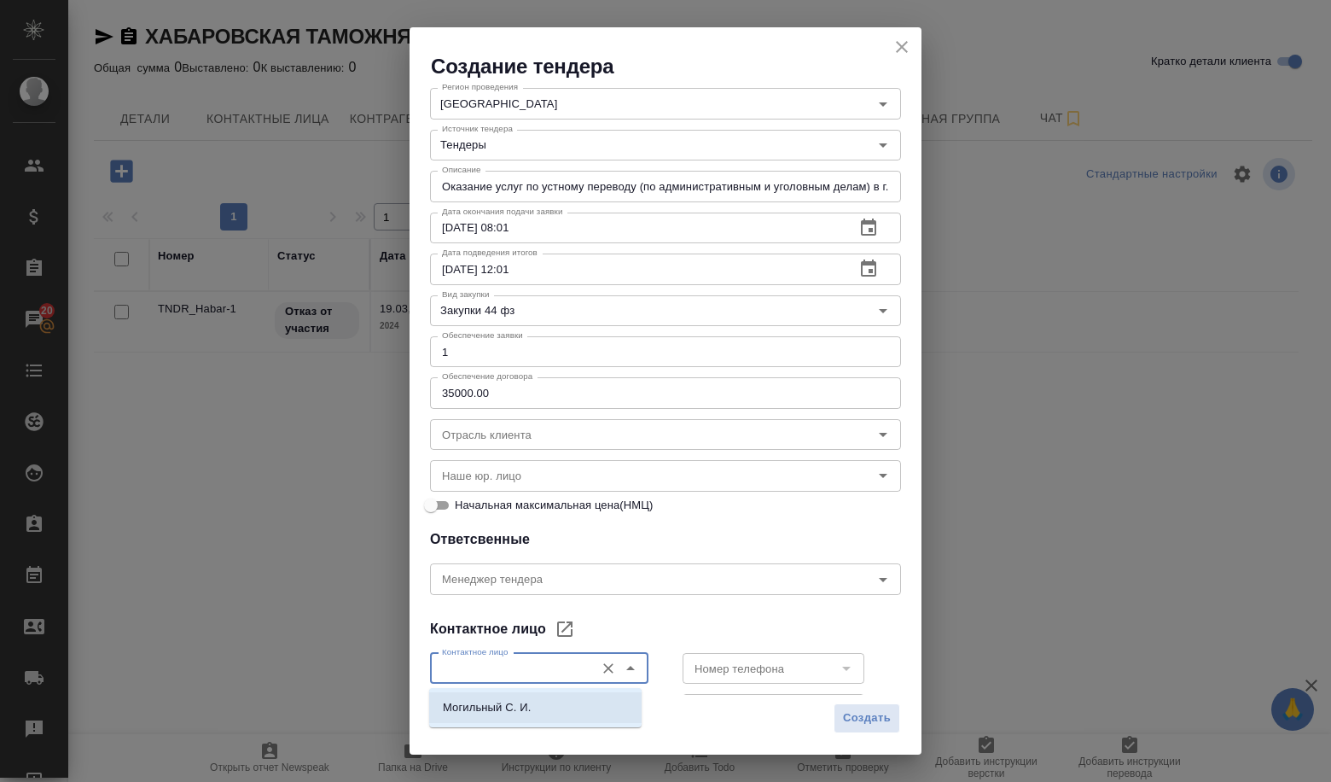
click at [540, 710] on li "Могильный С. И." at bounding box center [535, 707] width 213 height 31
type input "Могильный С. И."
click at [836, 670] on icon "Open" at bounding box center [846, 668] width 20 height 20
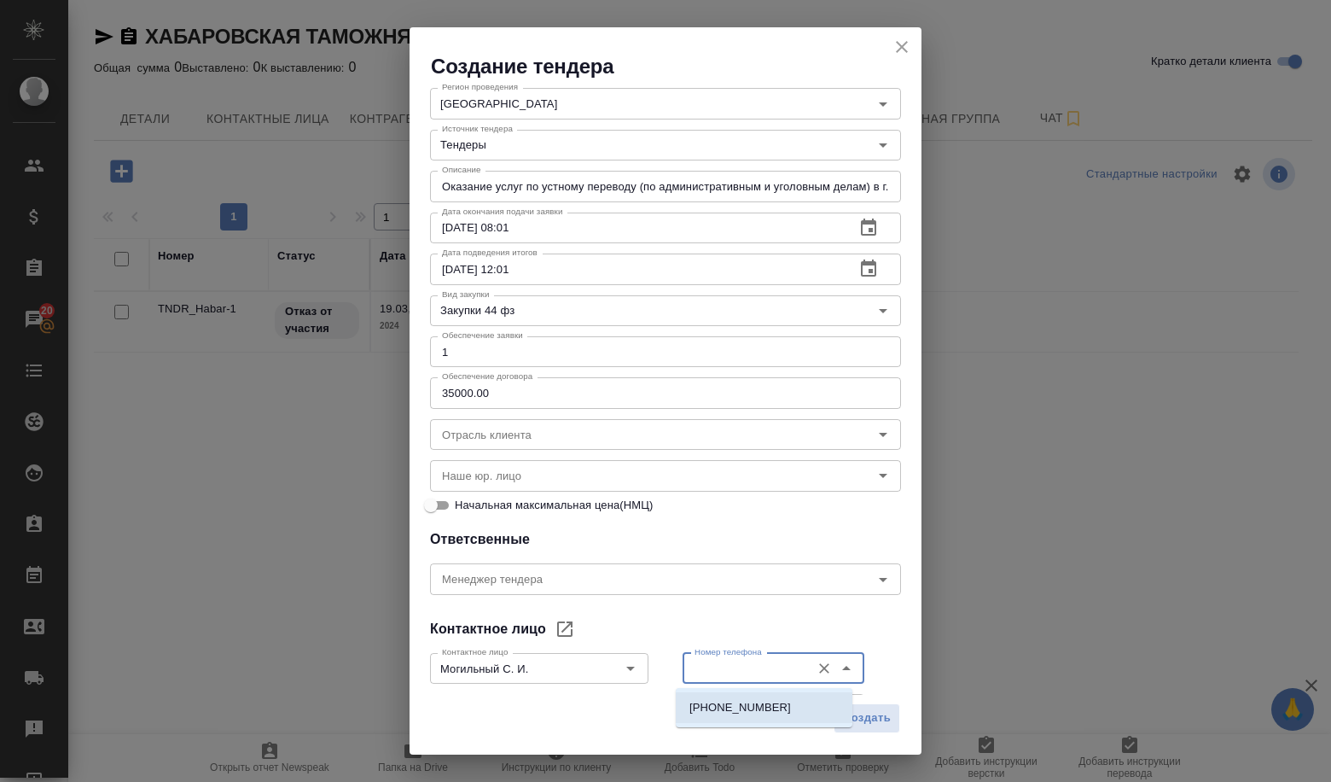
click at [735, 695] on li "[PHONE_NUMBER]" at bounding box center [764, 707] width 177 height 31
type input "[PHONE_NUMBER]"
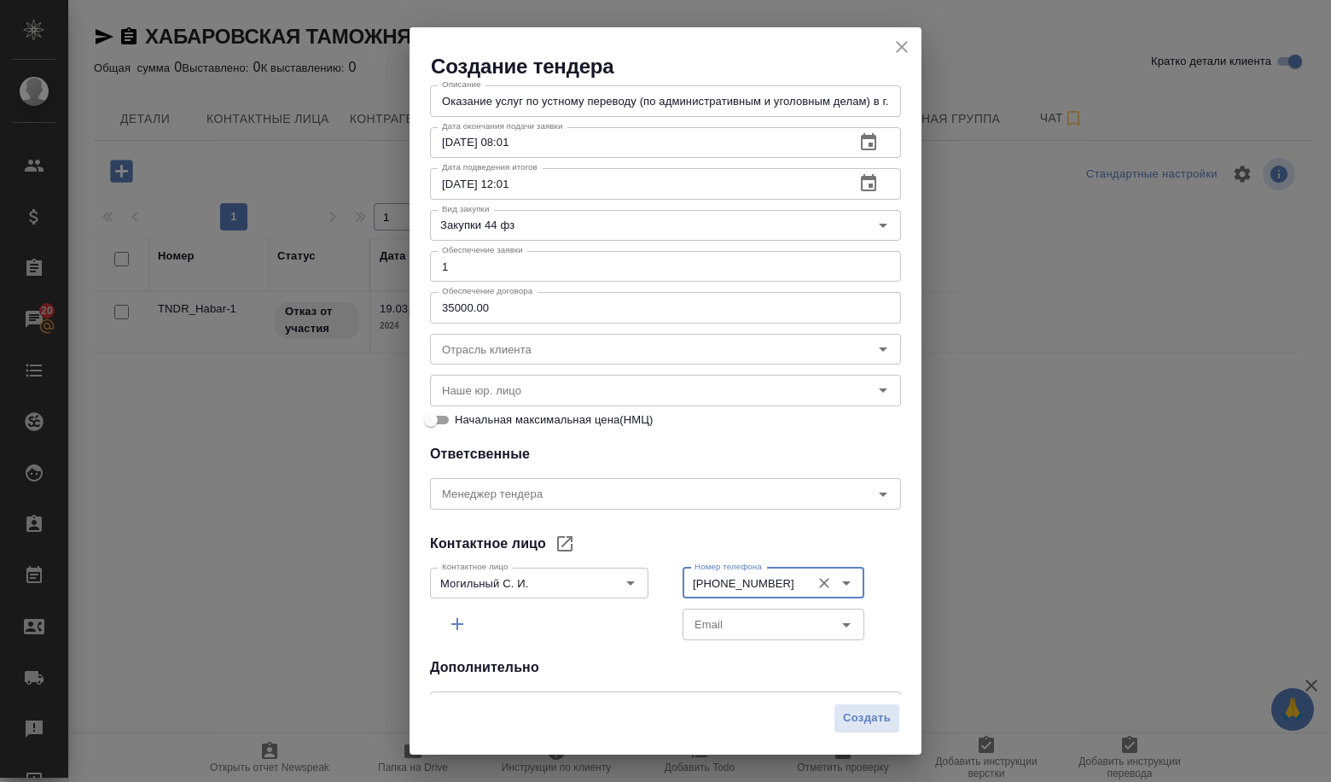
scroll to position [341, 0]
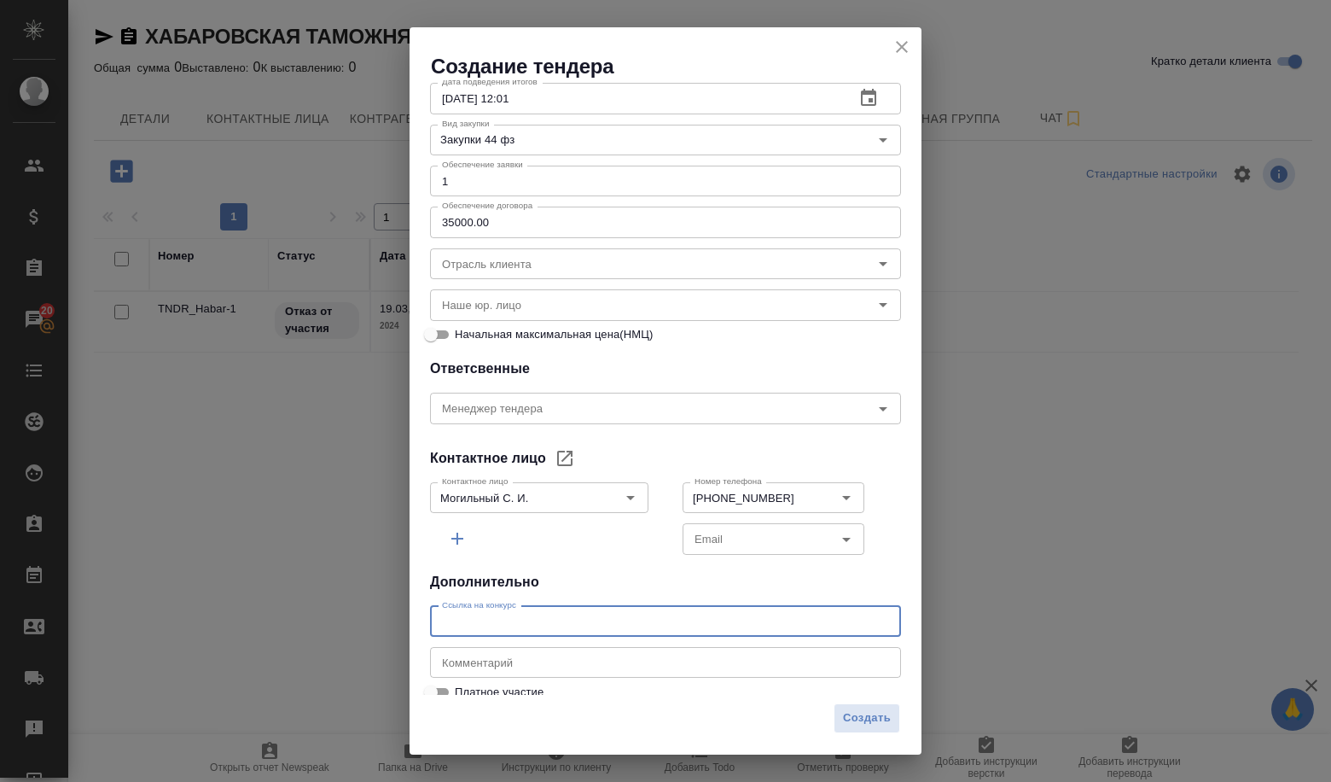
click at [529, 619] on input "text" at bounding box center [665, 621] width 471 height 31
type input "и"
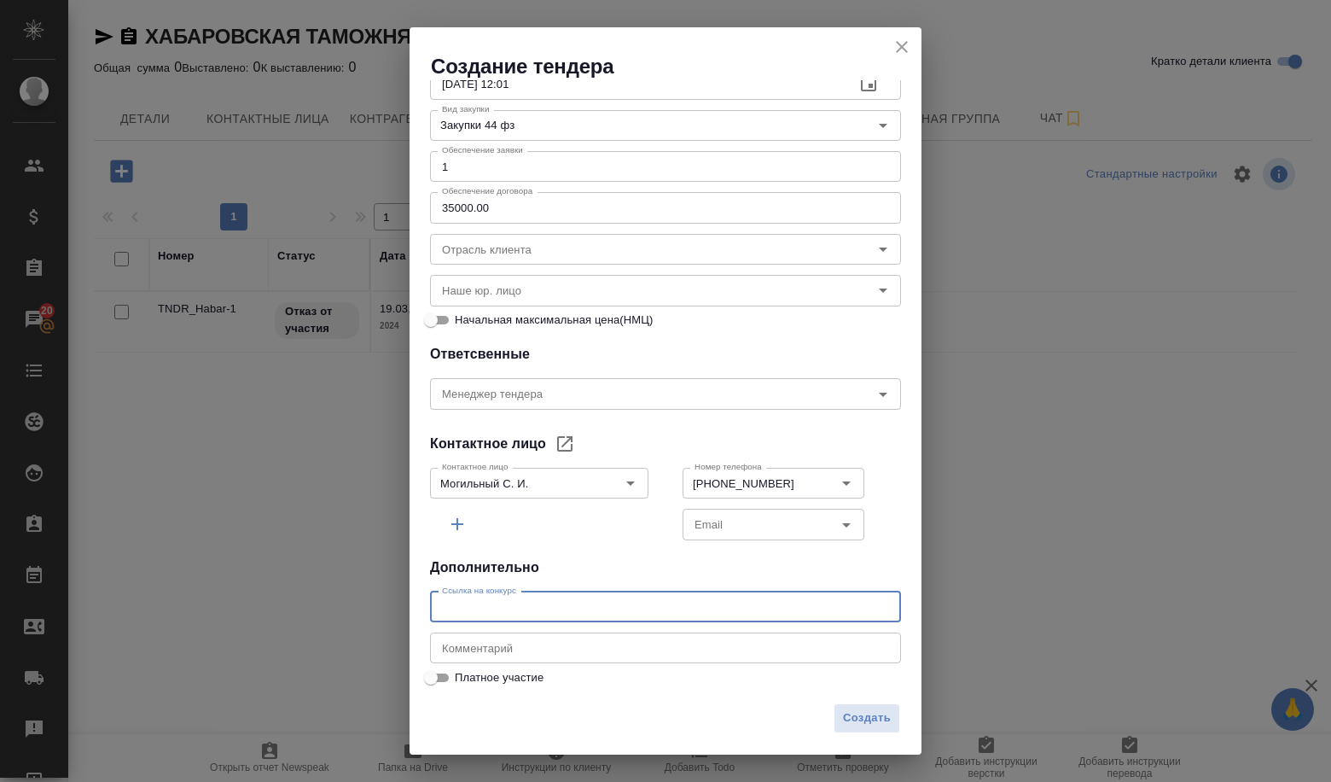
paste input "[URL][DOMAIN_NAME]"
type input "[URL][DOMAIN_NAME]"
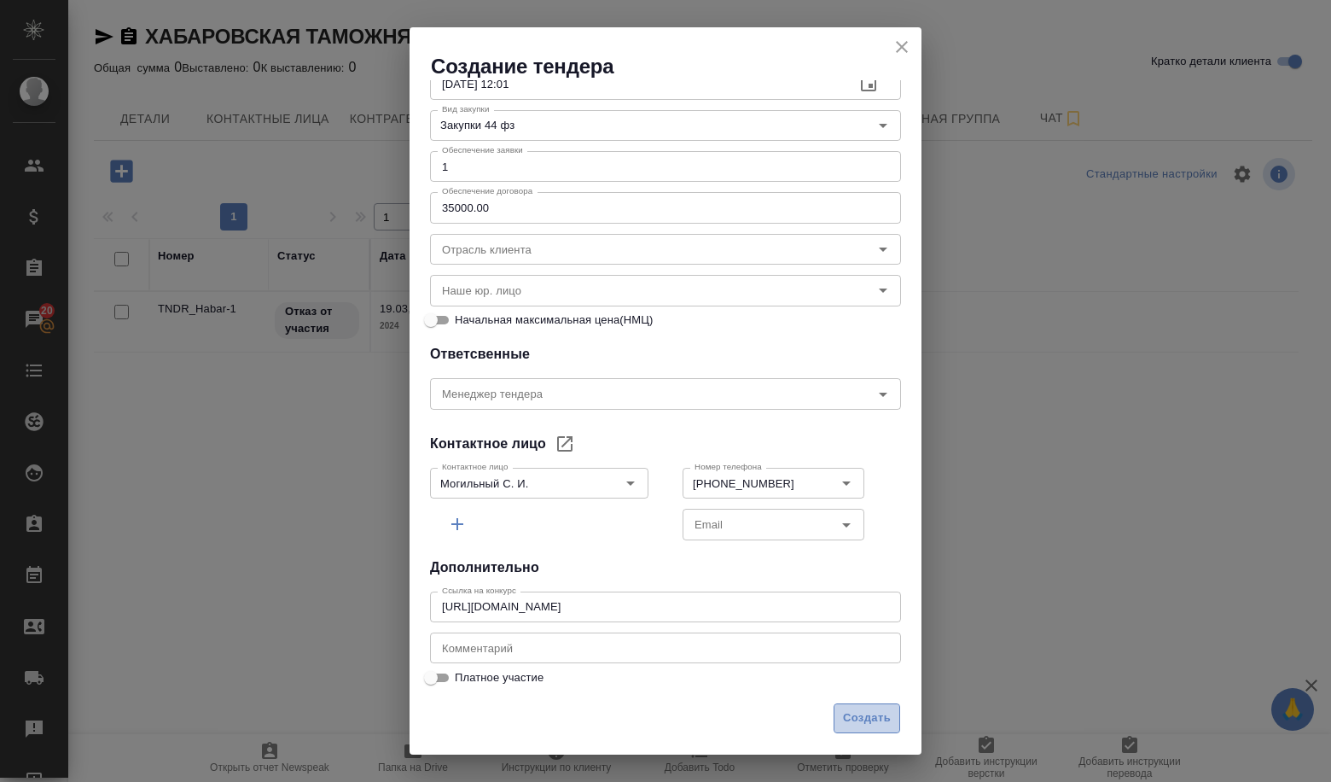
click at [851, 724] on span "Создать" at bounding box center [867, 718] width 48 height 20
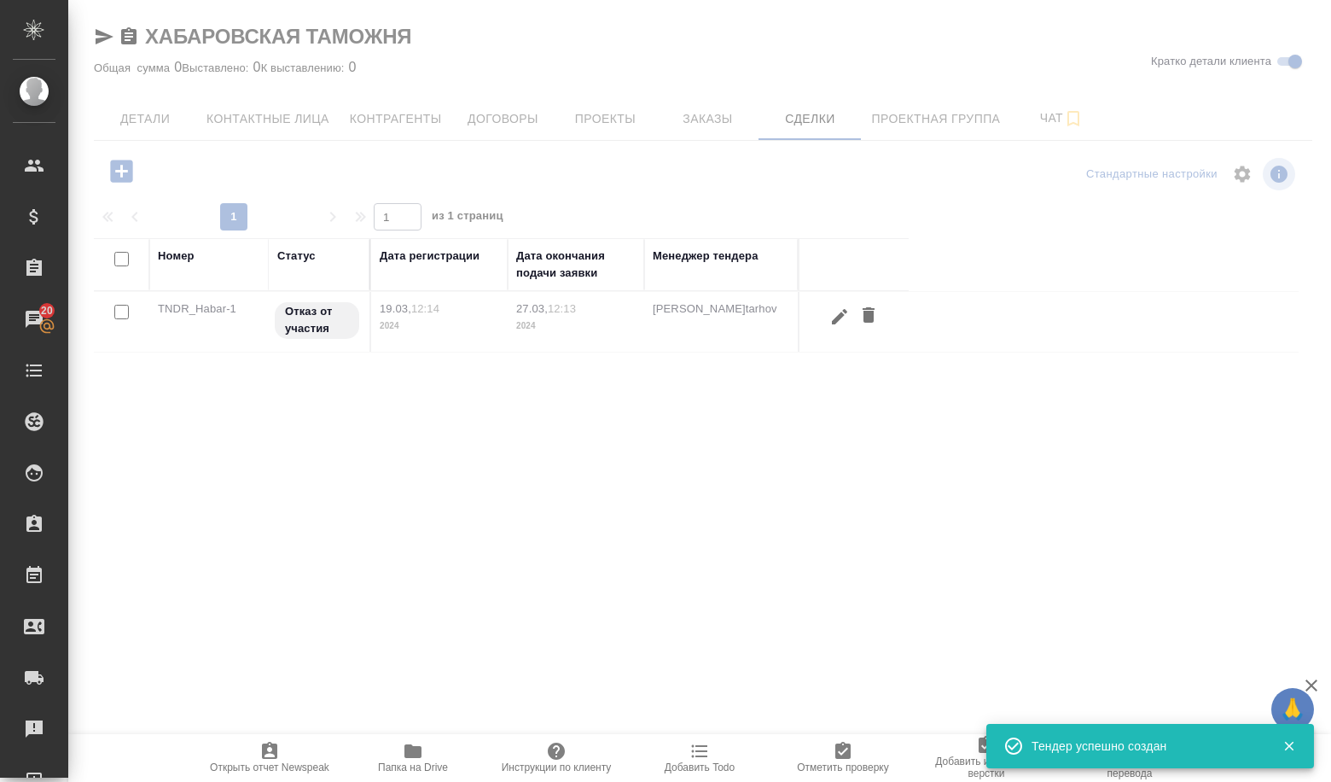
scroll to position [274, 0]
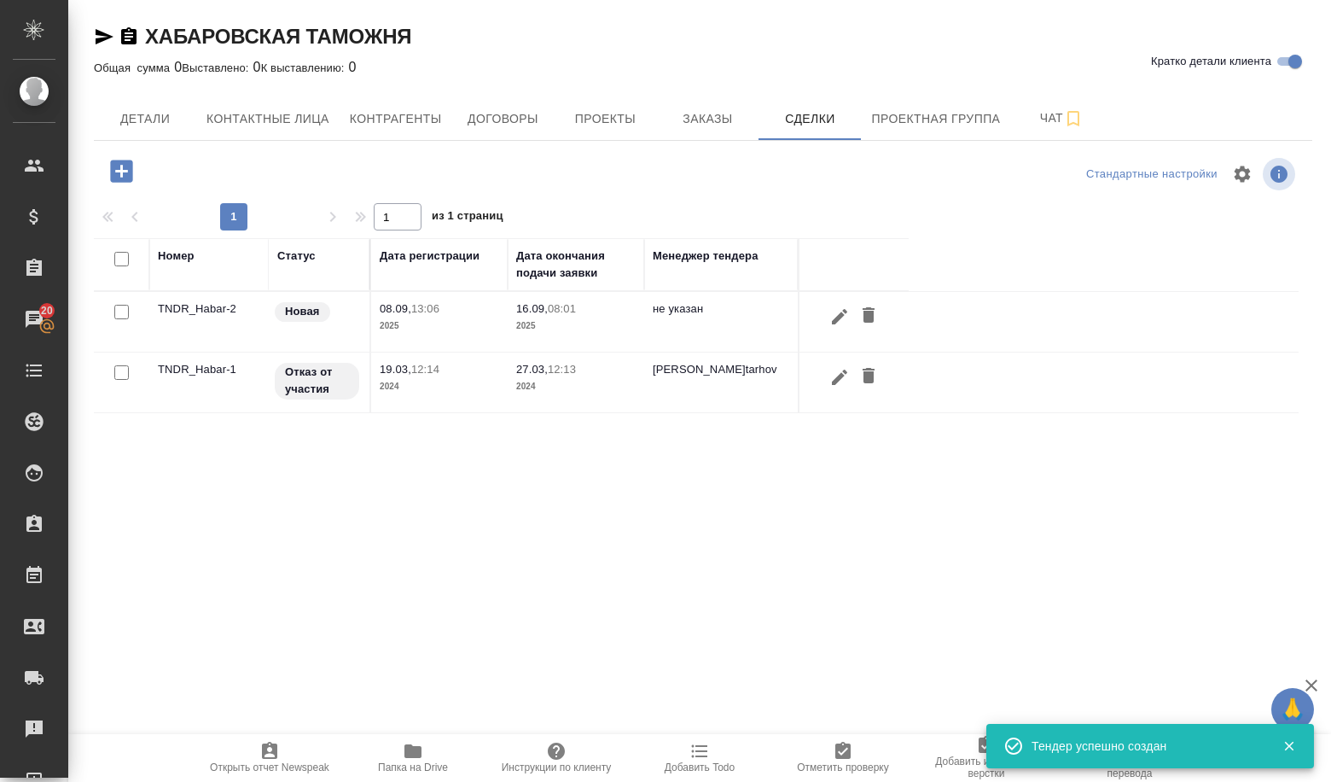
click at [189, 313] on td "TNDR_Habar-2" at bounding box center [208, 322] width 119 height 60
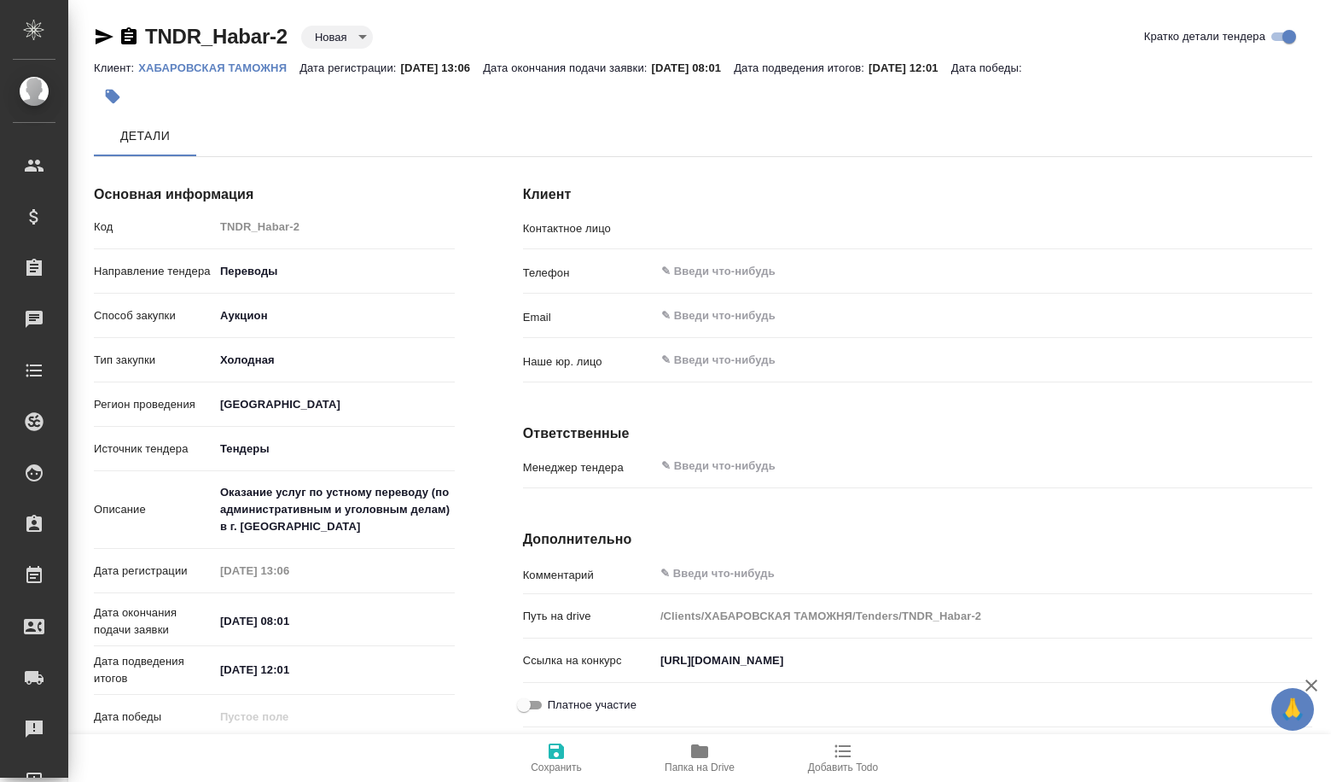
type input "Могильный С. И."
click at [347, 30] on body "🙏 .cls-1 fill:#fff; AWATERA Volkova Alena Клиенты Спецификации Заказы Чаты Todo…" at bounding box center [665, 391] width 1331 height 782
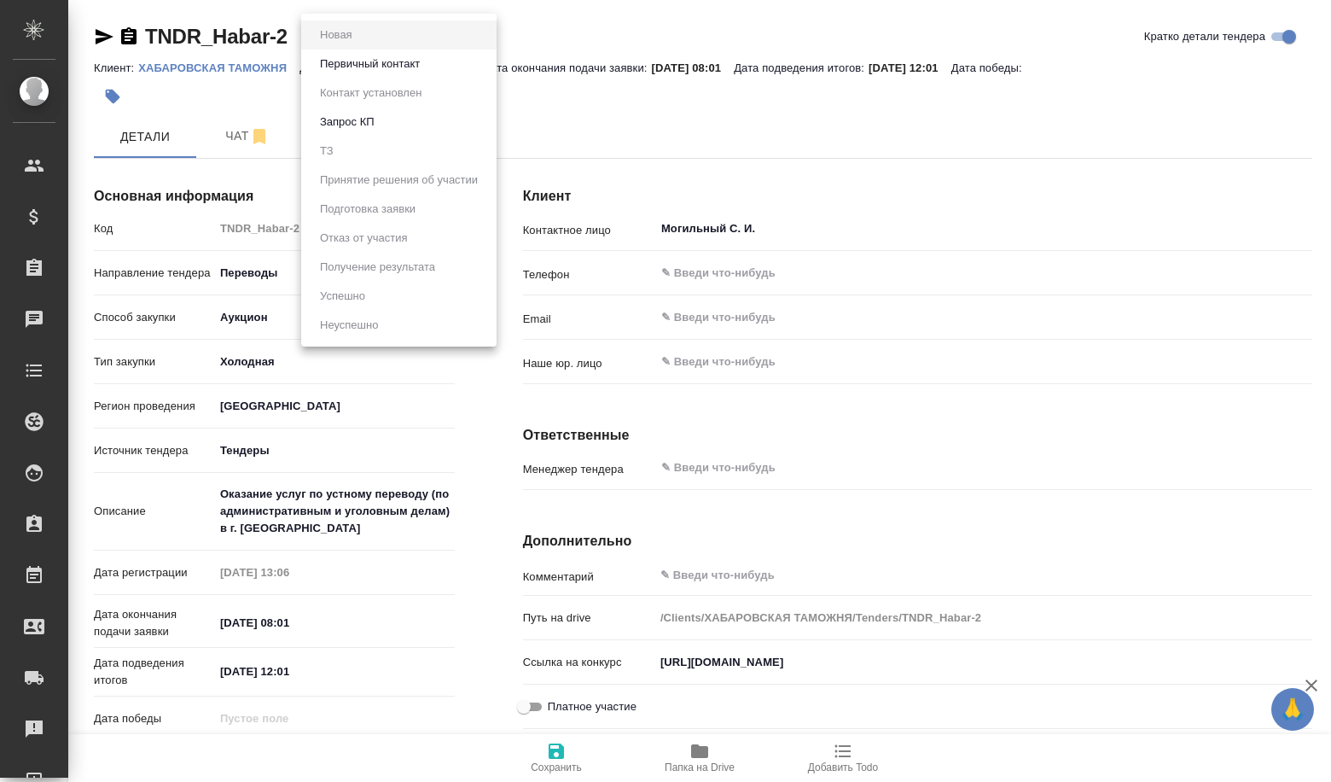
click at [380, 68] on button "Первичный контакт" at bounding box center [370, 64] width 110 height 19
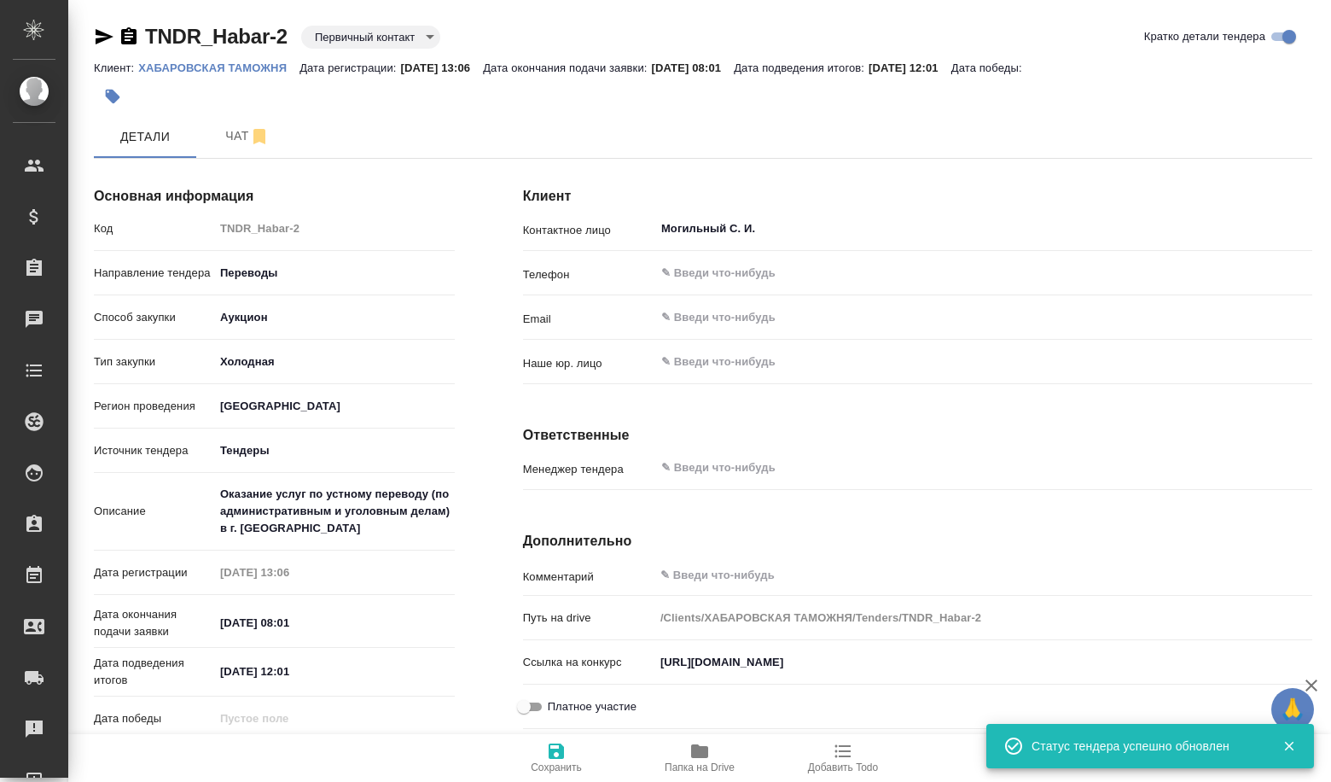
click at [381, 33] on body "🙏 .cls-1 fill:#fff; AWATERA Volkova Alena Клиенты Спецификации Заказы Чаты Todo…" at bounding box center [665, 391] width 1331 height 782
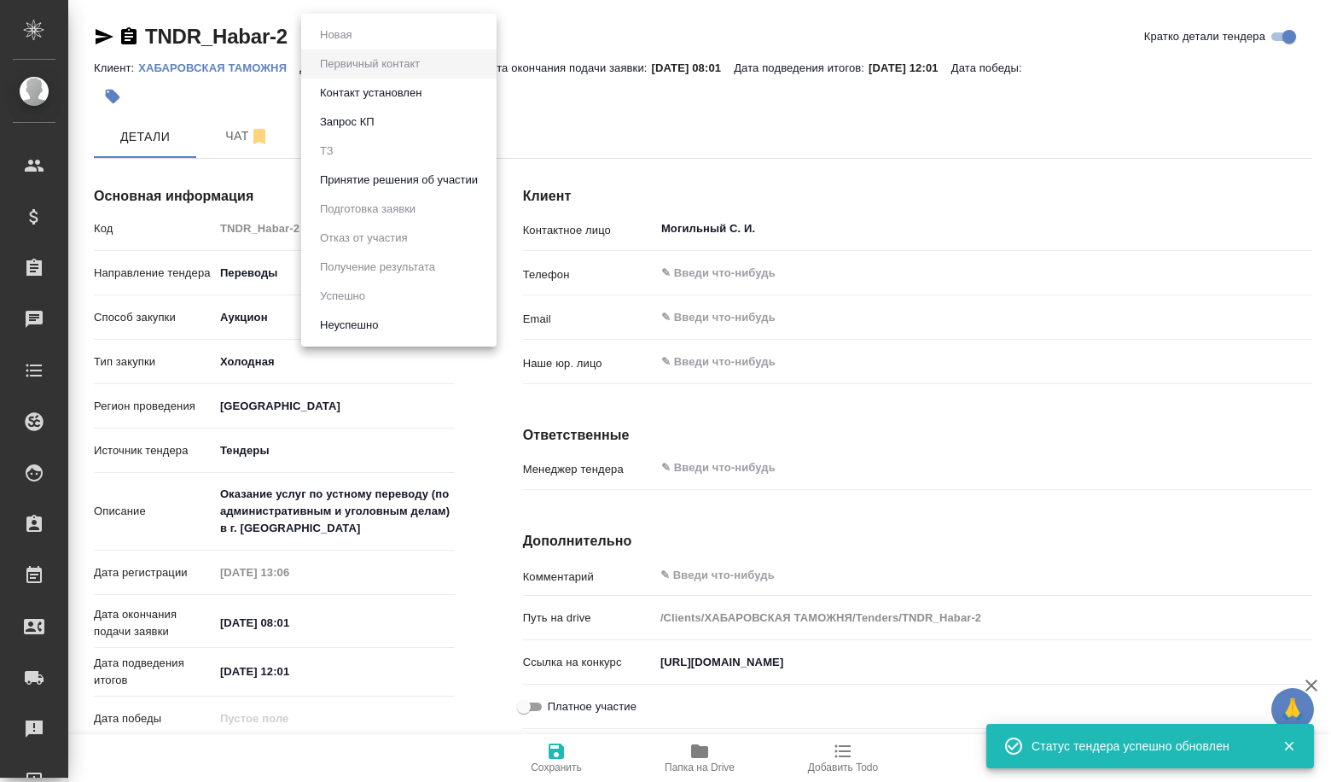
click at [390, 176] on button "Принятие решения об участии" at bounding box center [399, 180] width 168 height 19
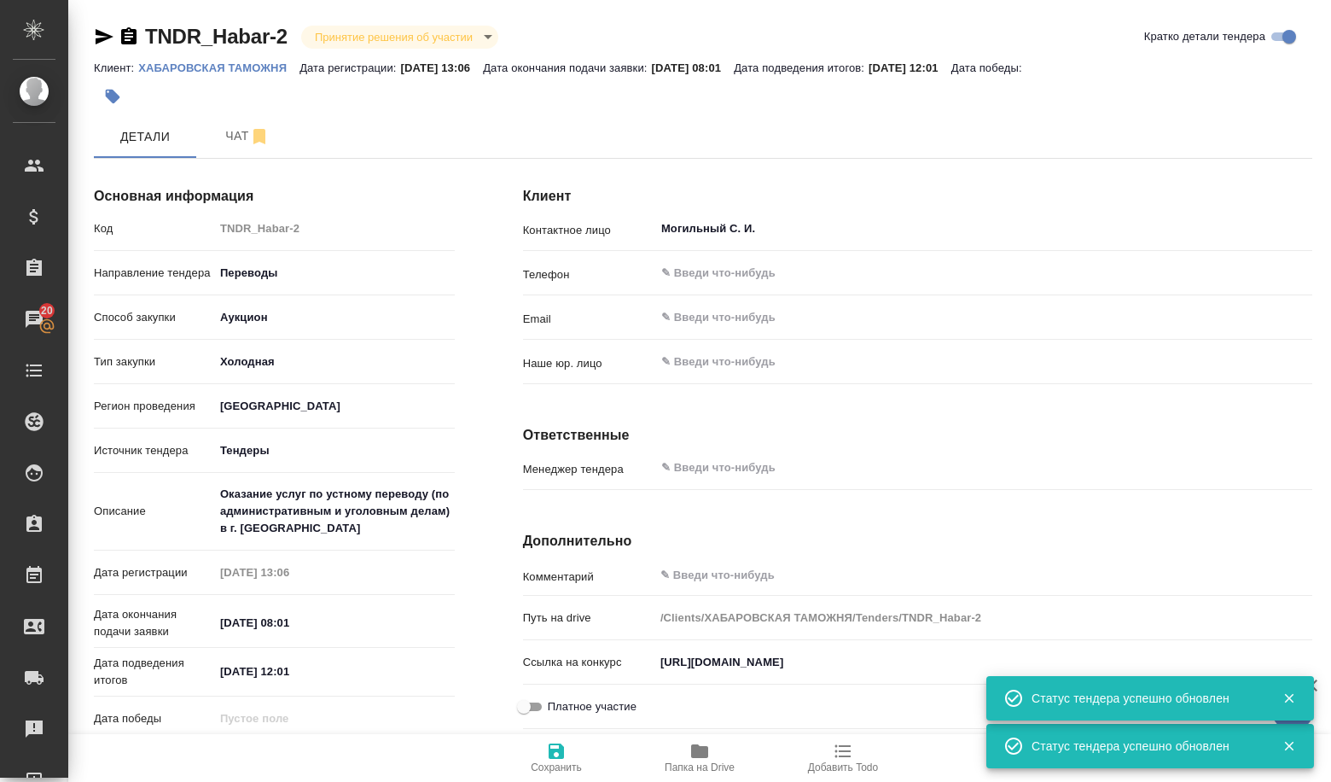
click at [668, 752] on span "Папка на Drive" at bounding box center [699, 757] width 123 height 32
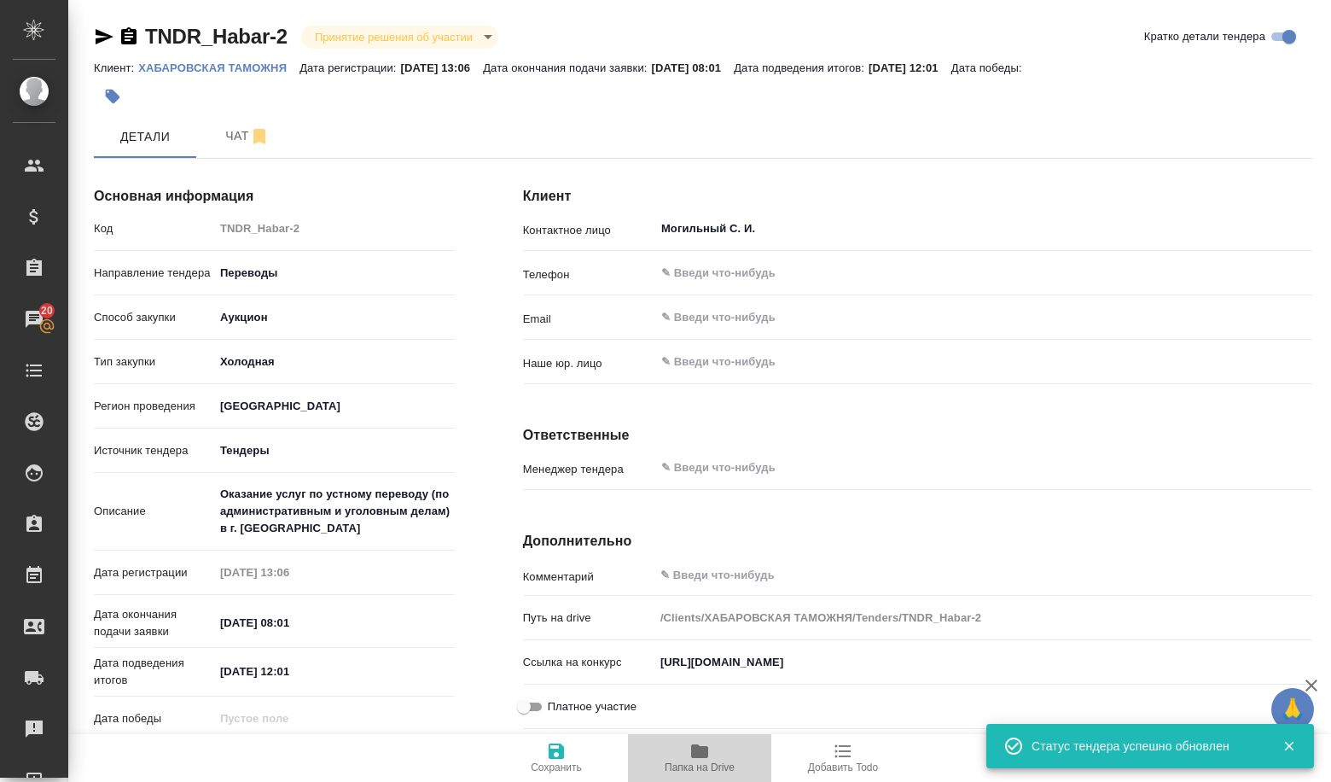
click at [699, 754] on icon "button" at bounding box center [699, 751] width 17 height 14
click at [229, 165] on div "Основная информация Код TNDR_Habar-2 Направление тендера Переводы translations …" at bounding box center [274, 570] width 429 height 865
click at [230, 156] on button "Чат" at bounding box center [247, 136] width 102 height 43
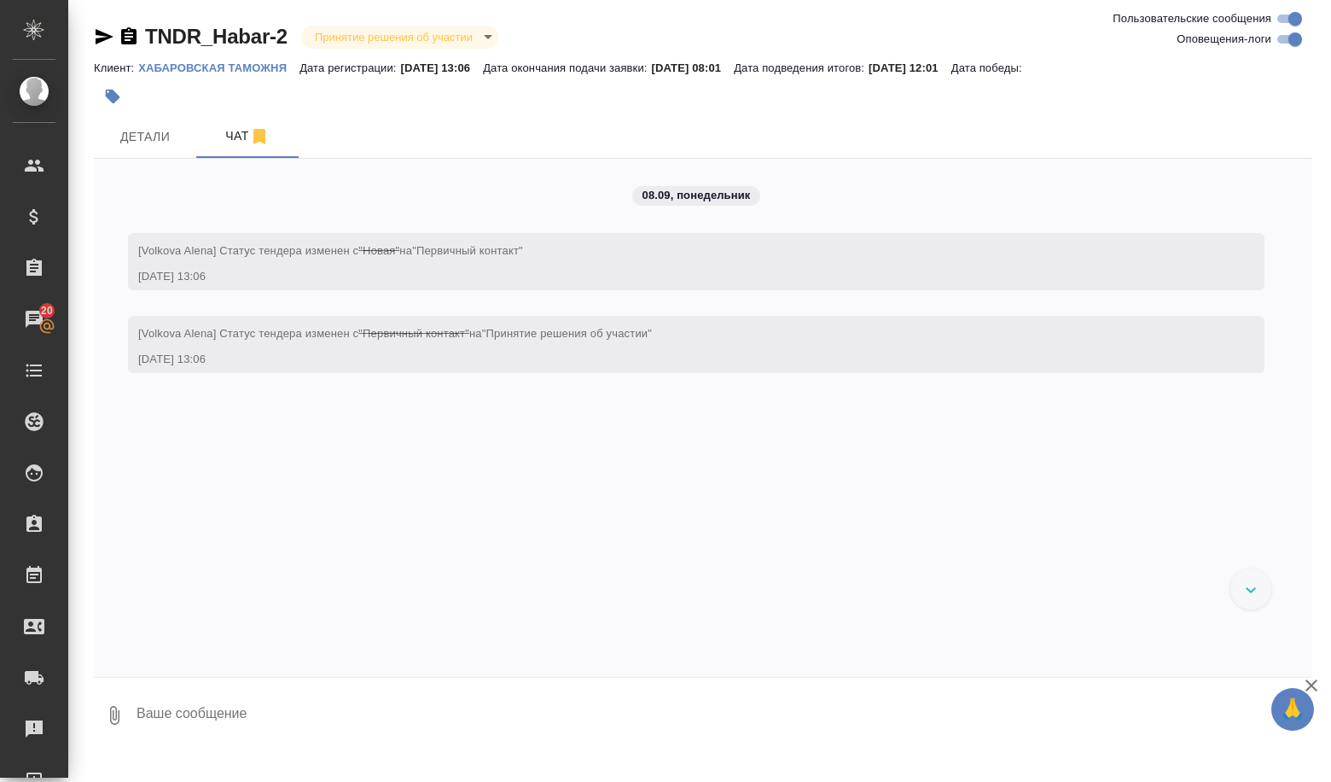
click at [891, 716] on textarea at bounding box center [724, 715] width 1178 height 58
paste textarea "Общая информация о закупке Внимание! За нарушение требований антимонопольного з…"
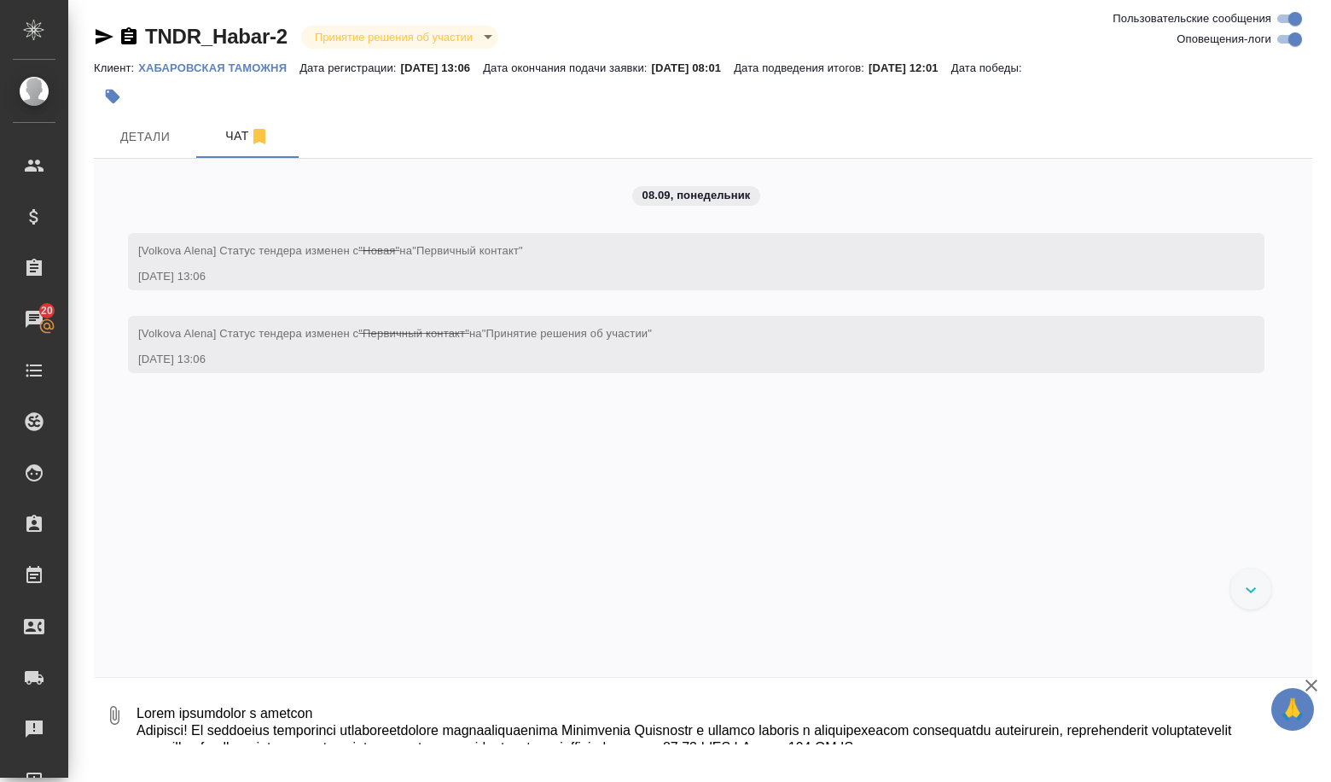
scroll to position [2759, 0]
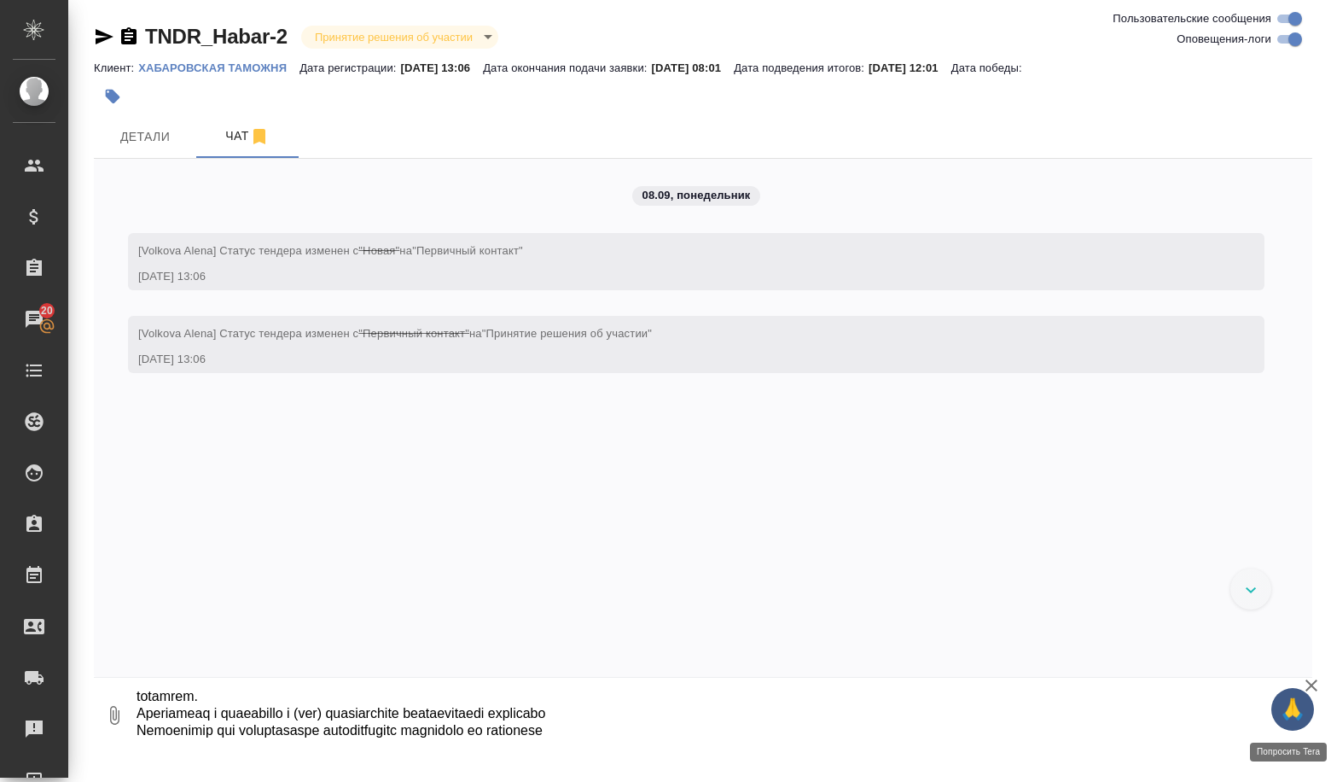
type textarea "Общая информация о закупке Внимание! За нарушение требований антимонопольного з…"
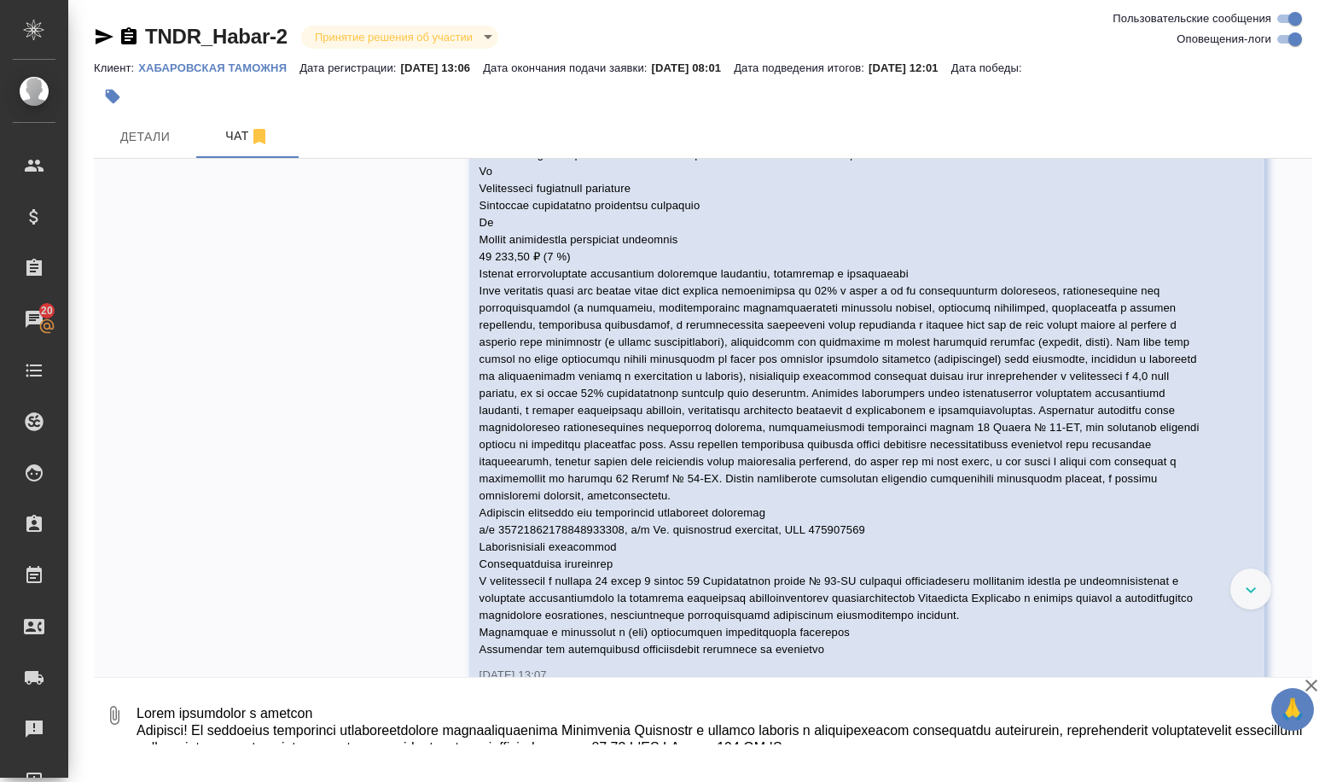
scroll to position [2792, 0]
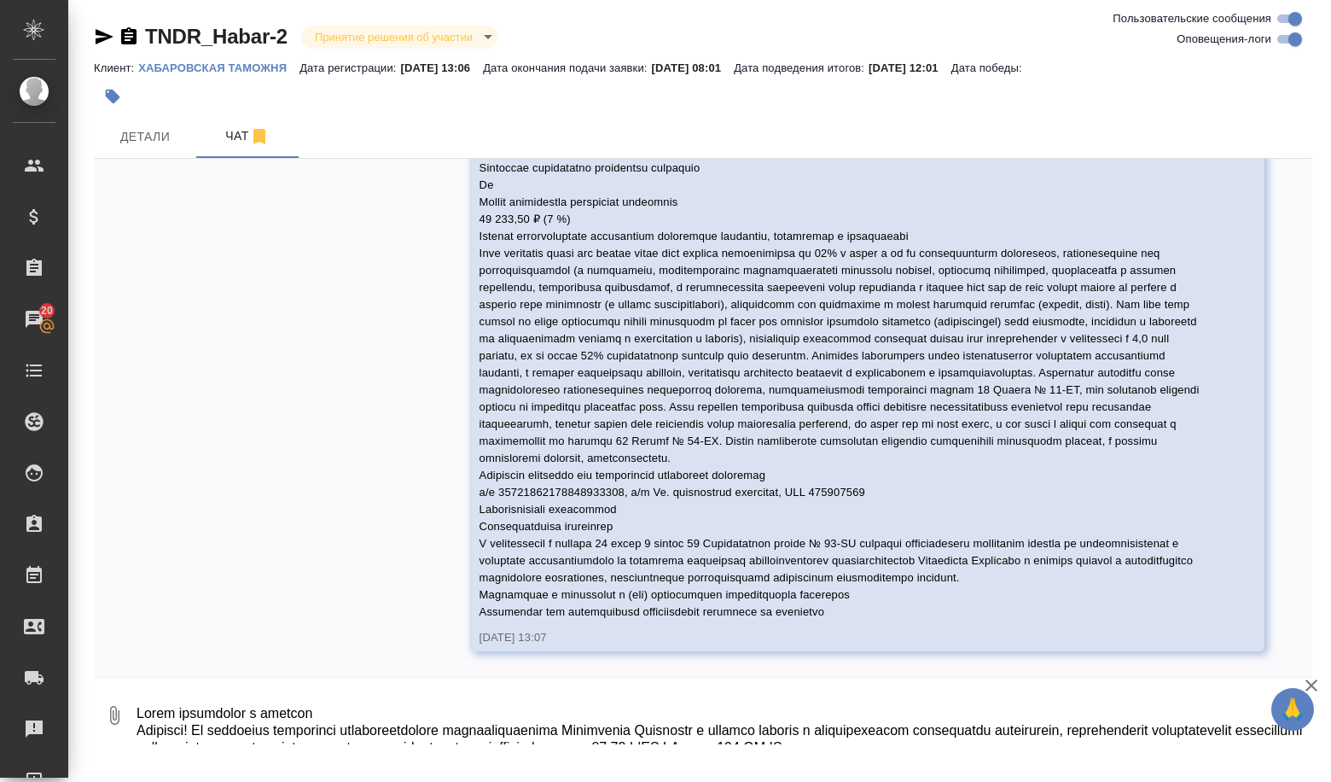
click at [127, 160] on div "08.09, понедельник [Volkova Alena] Статус тендера изменен с "Новая" на "Первичн…" at bounding box center [703, 418] width 1219 height 518
click at [132, 153] on button "Детали" at bounding box center [145, 136] width 102 height 43
